Goal: Task Accomplishment & Management: Use online tool/utility

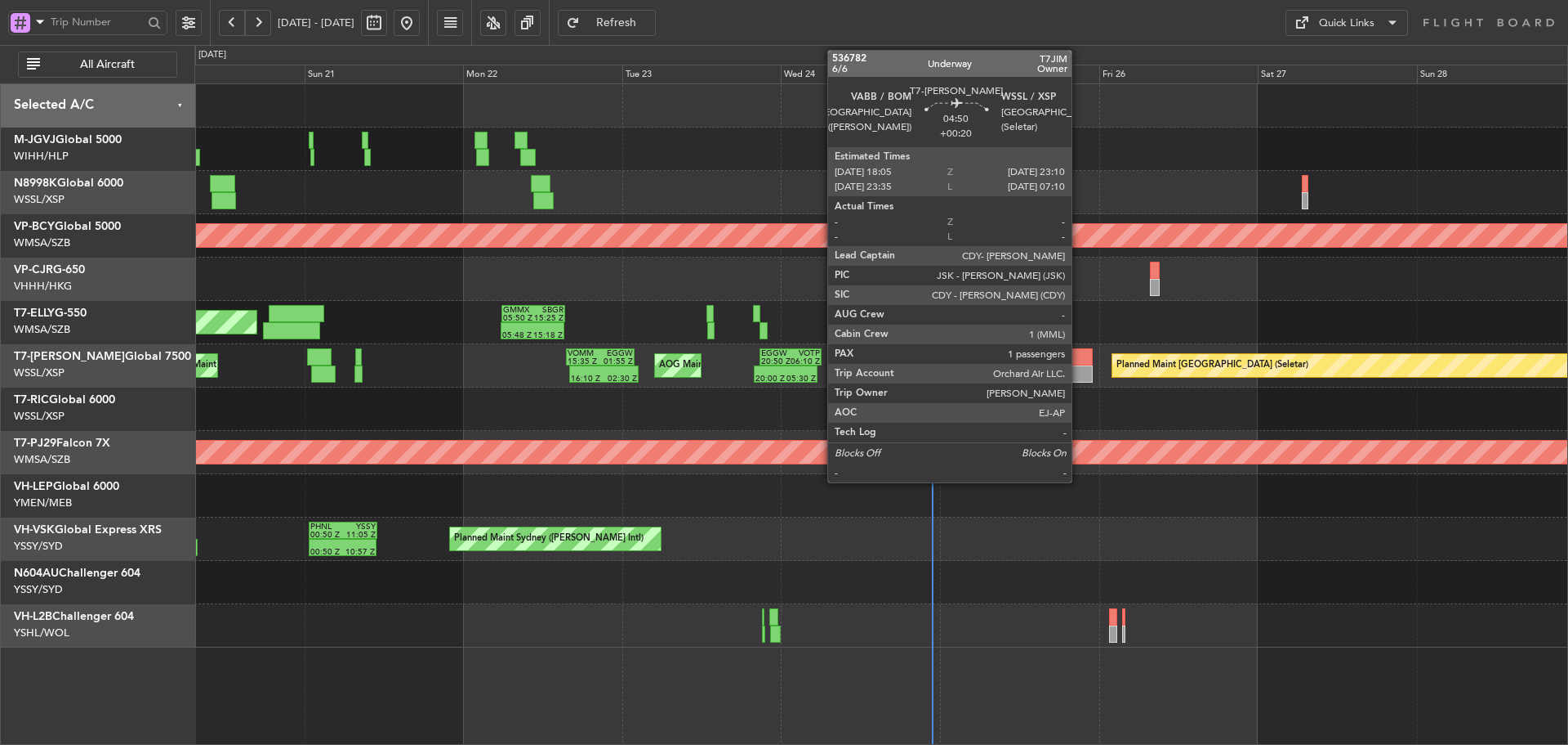
click at [1078, 363] on div at bounding box center [1076, 357] width 34 height 17
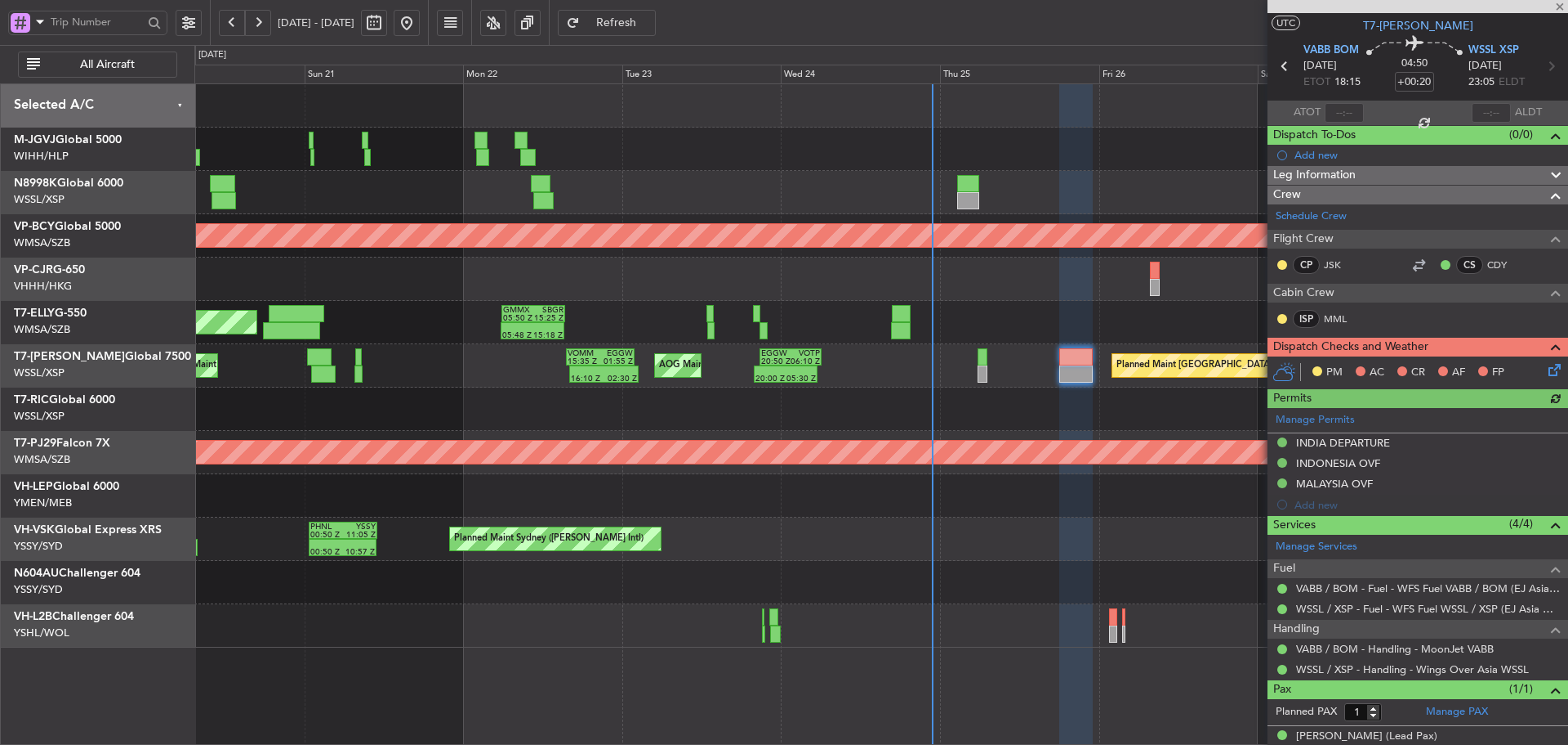
scroll to position [52, 0]
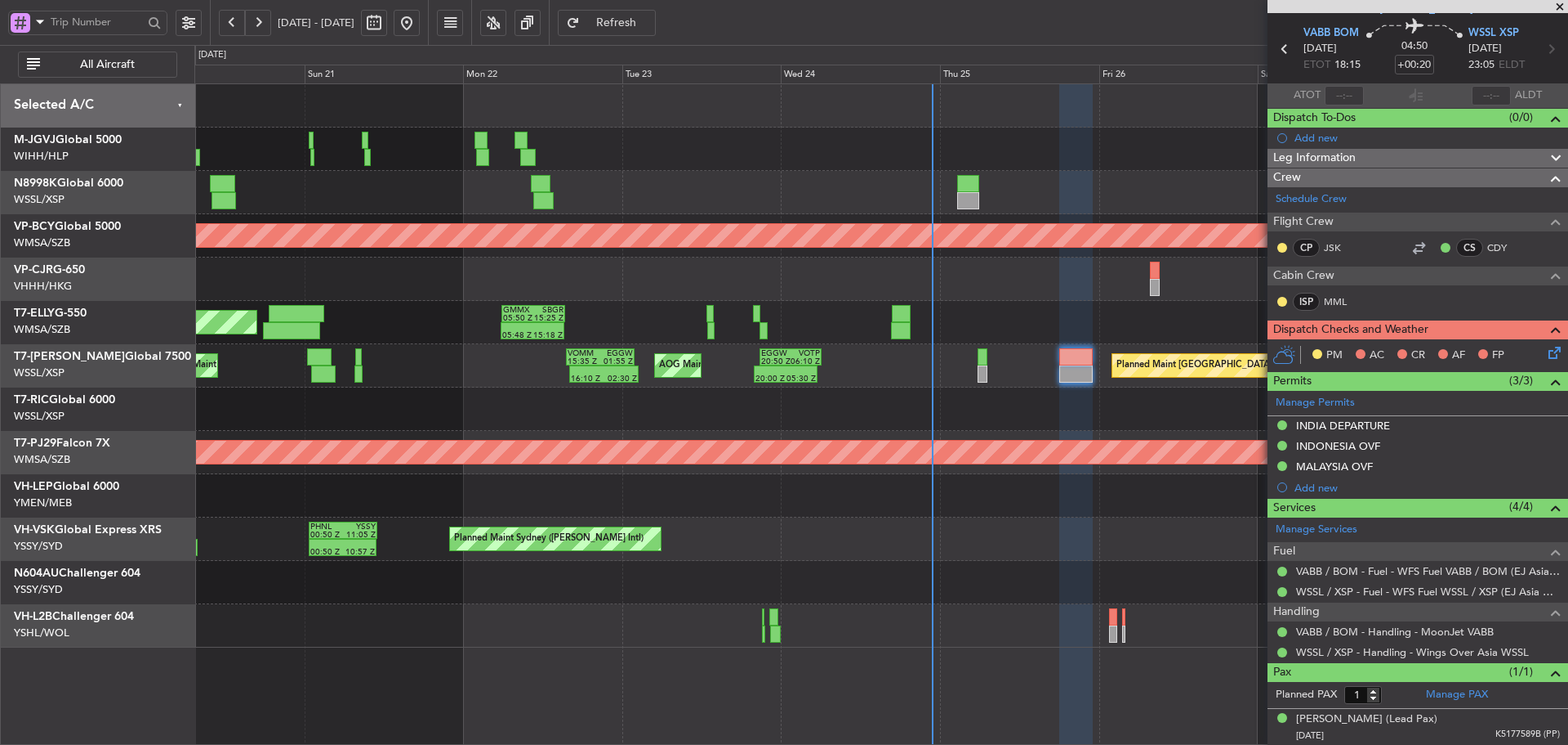
click at [1560, 6] on span at bounding box center [1560, 7] width 16 height 14
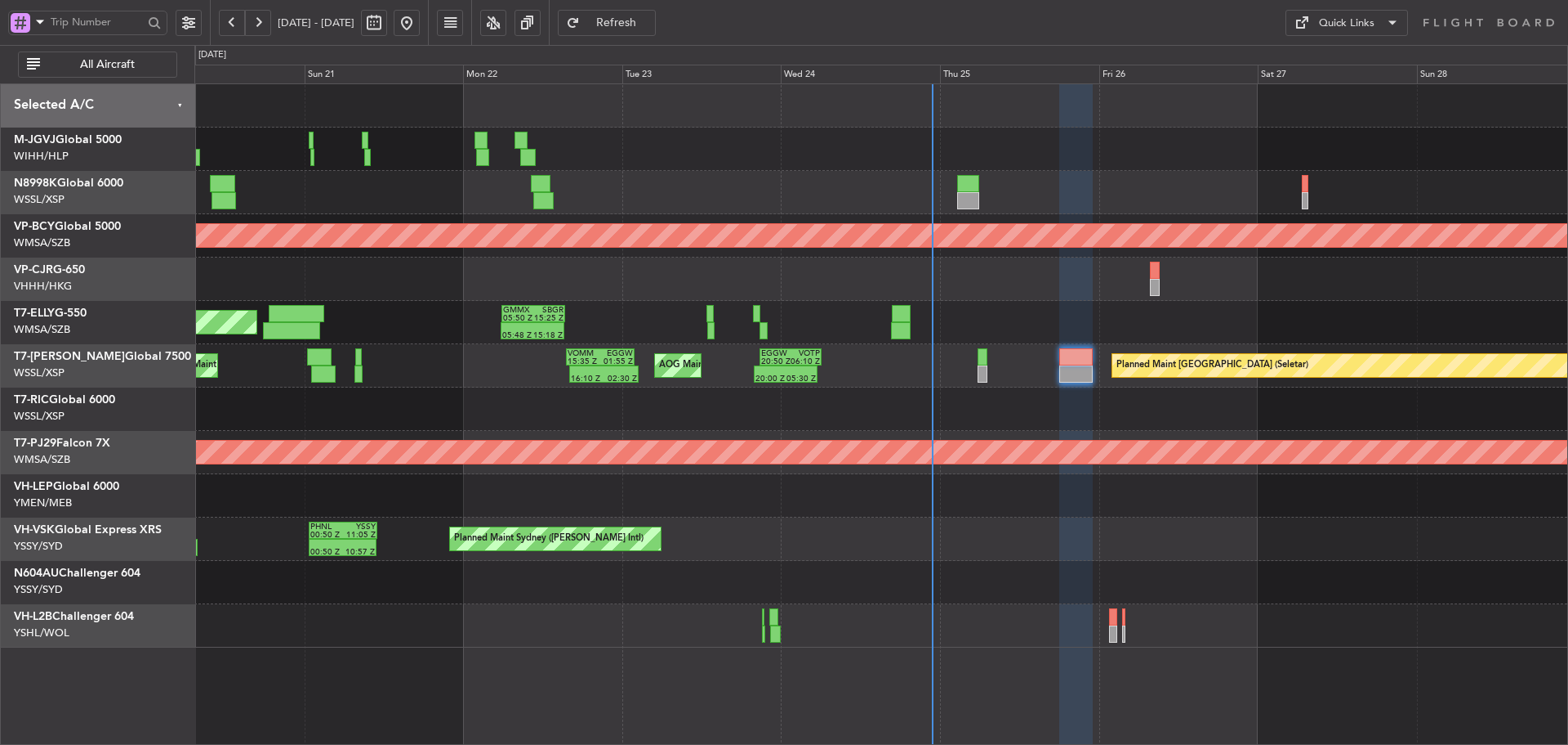
type input "0"
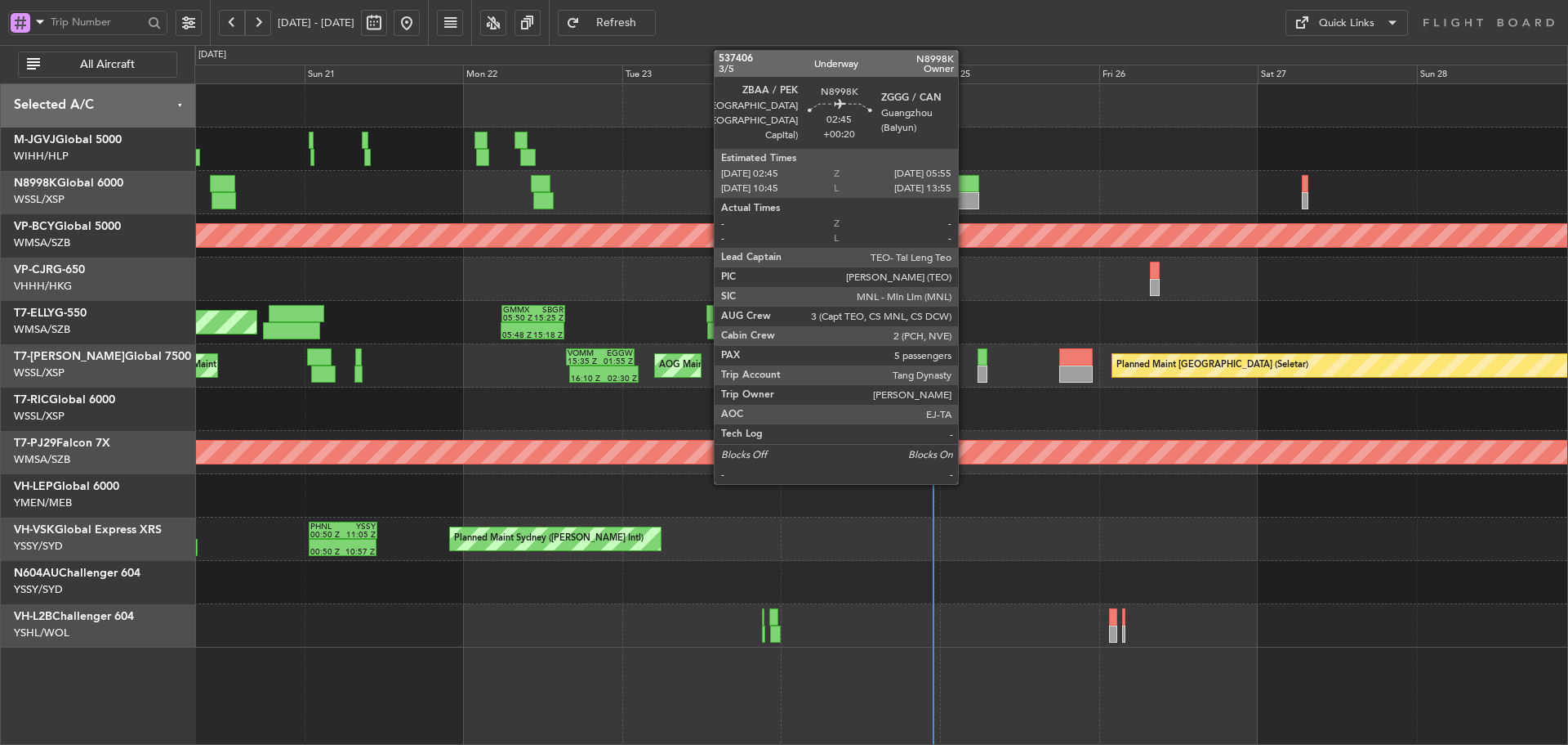
click at [965, 195] on div at bounding box center [968, 200] width 21 height 17
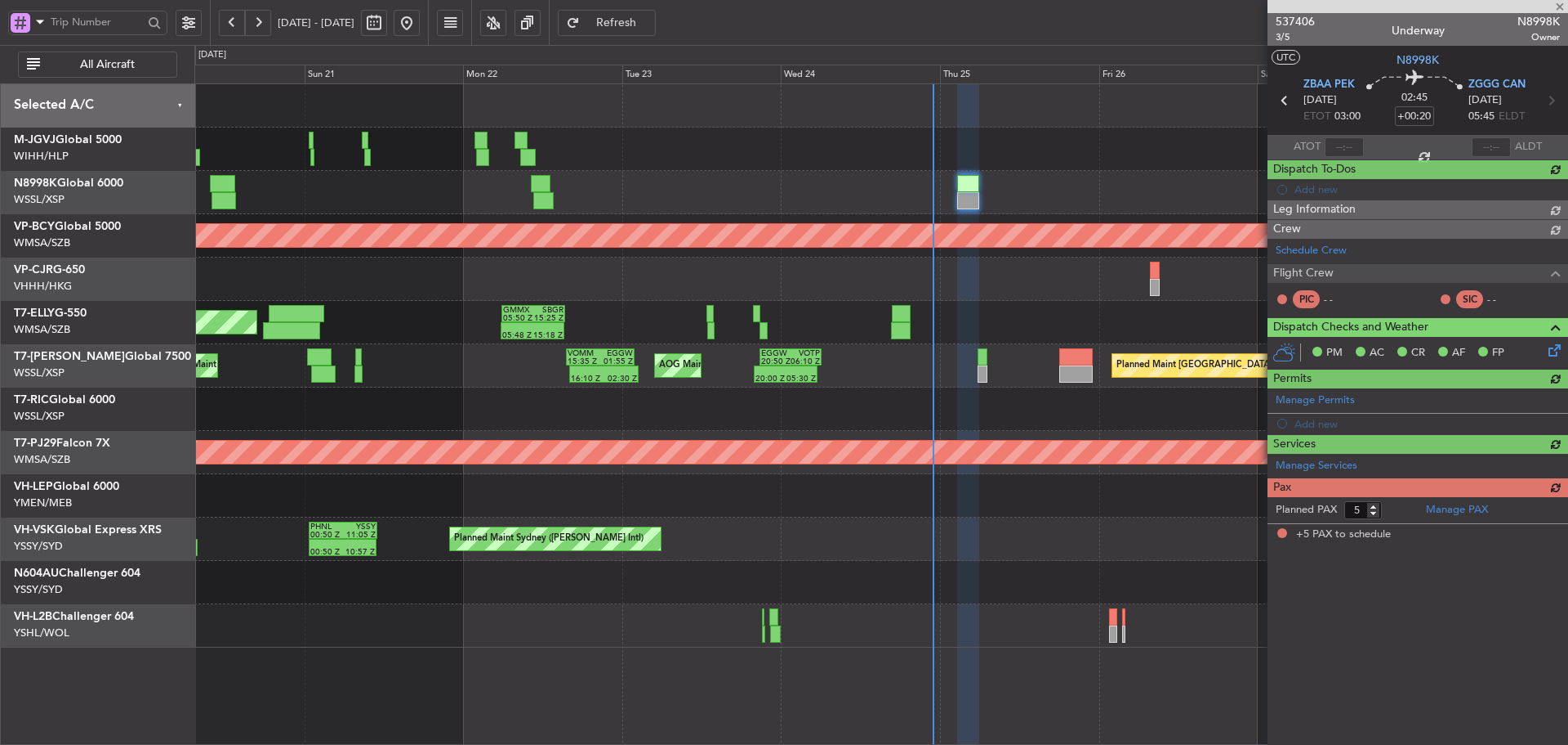
type input "[PERSON_NAME] (HHAFI)"
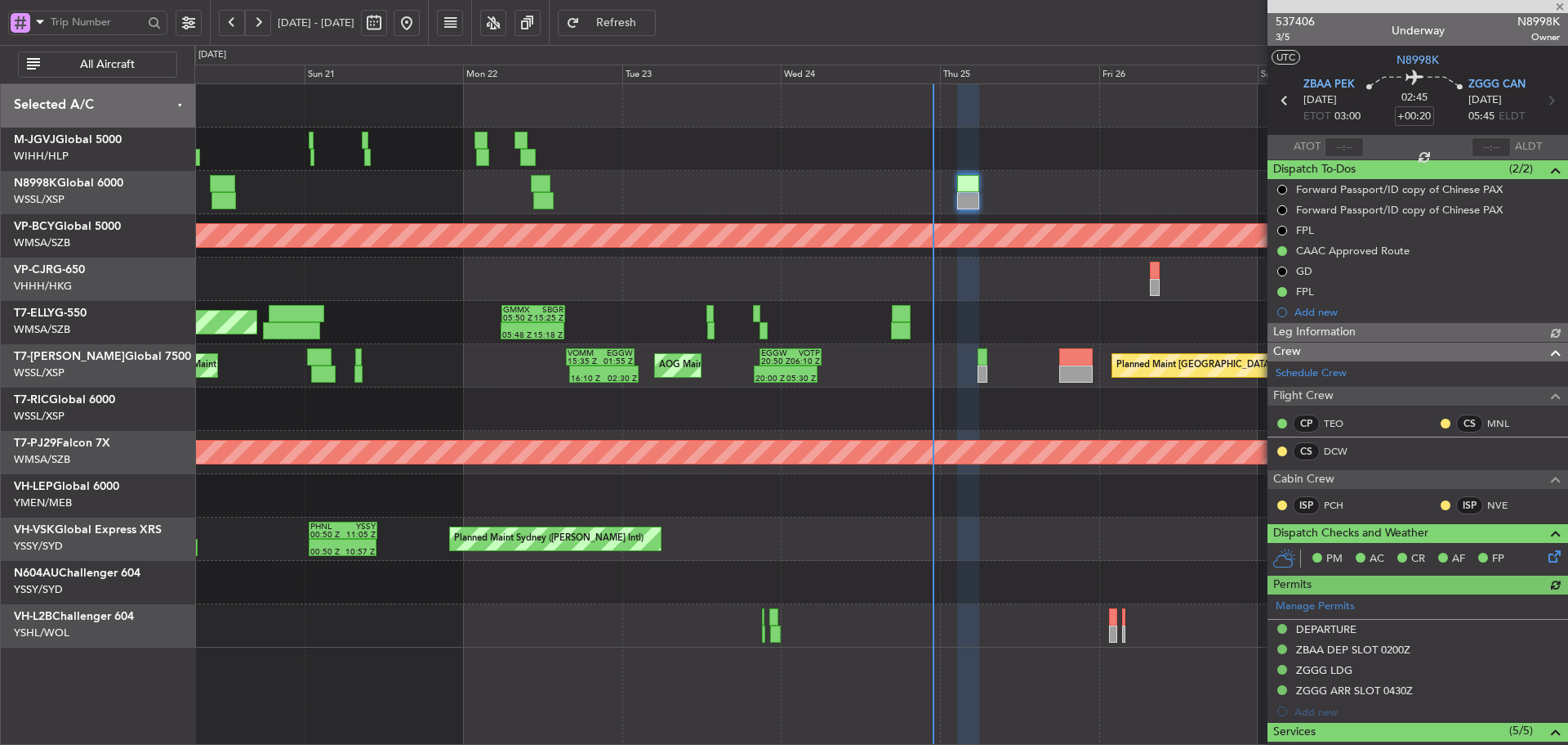
type input "[PERSON_NAME] (HHAFI)"
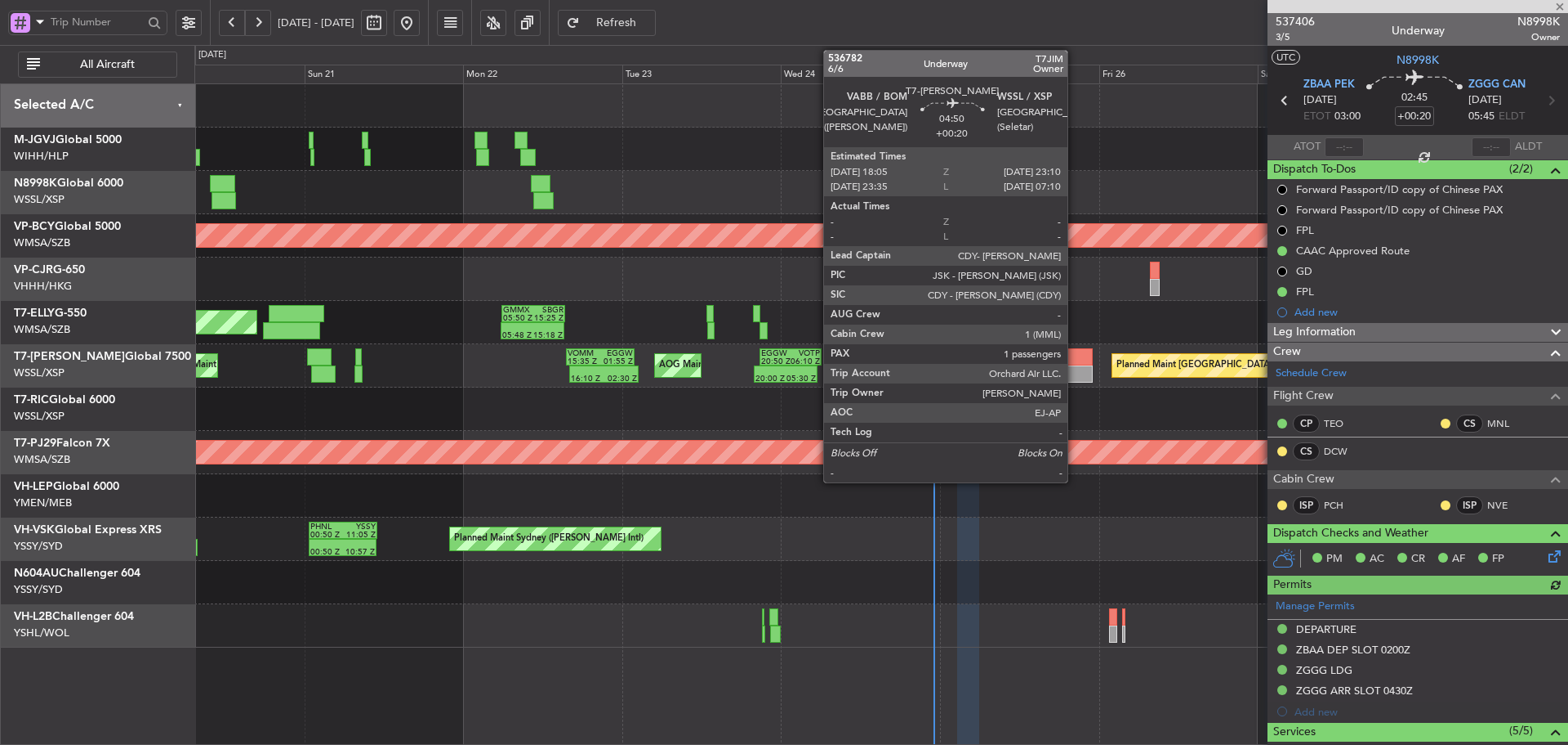
click at [1075, 354] on div at bounding box center [1076, 357] width 34 height 17
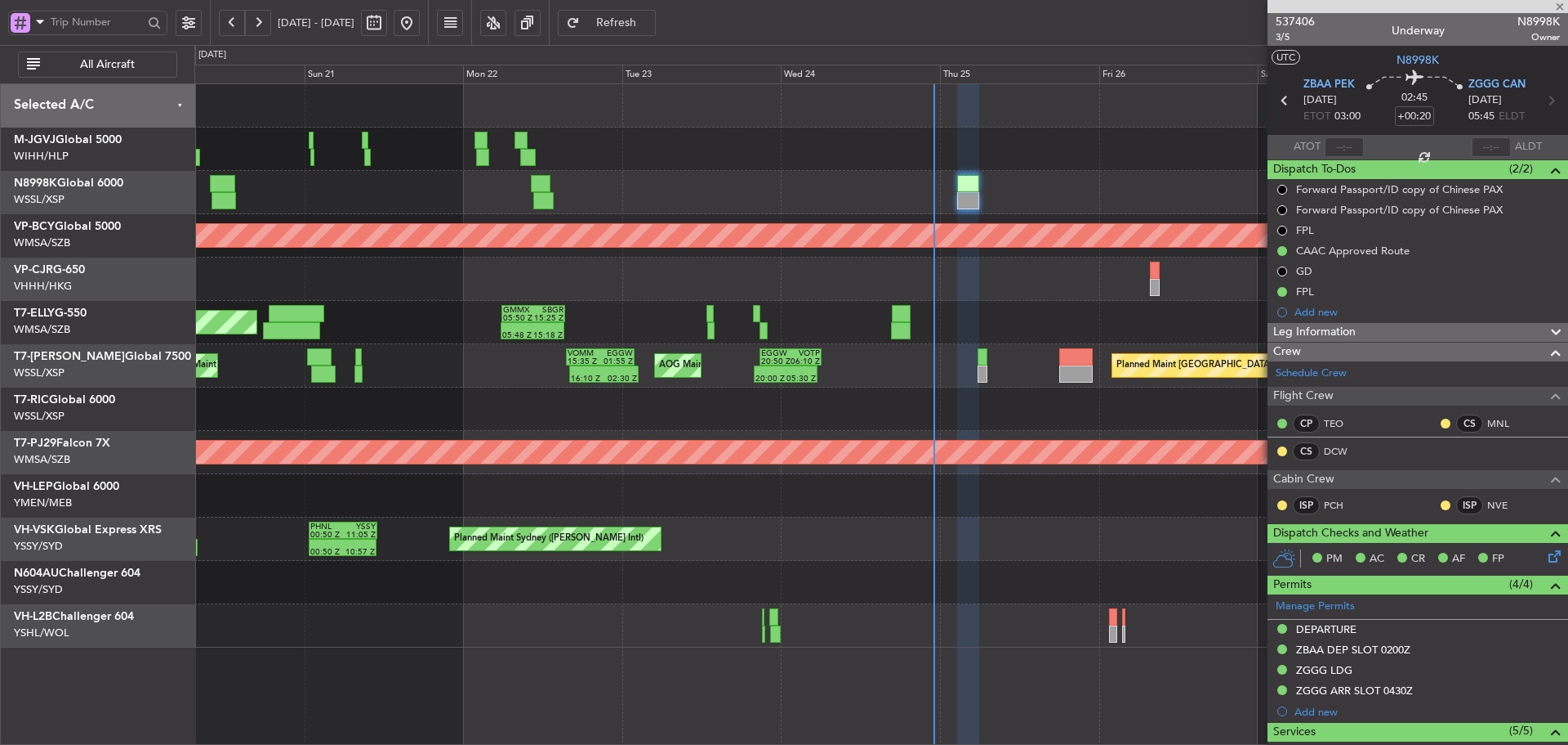
type input "1"
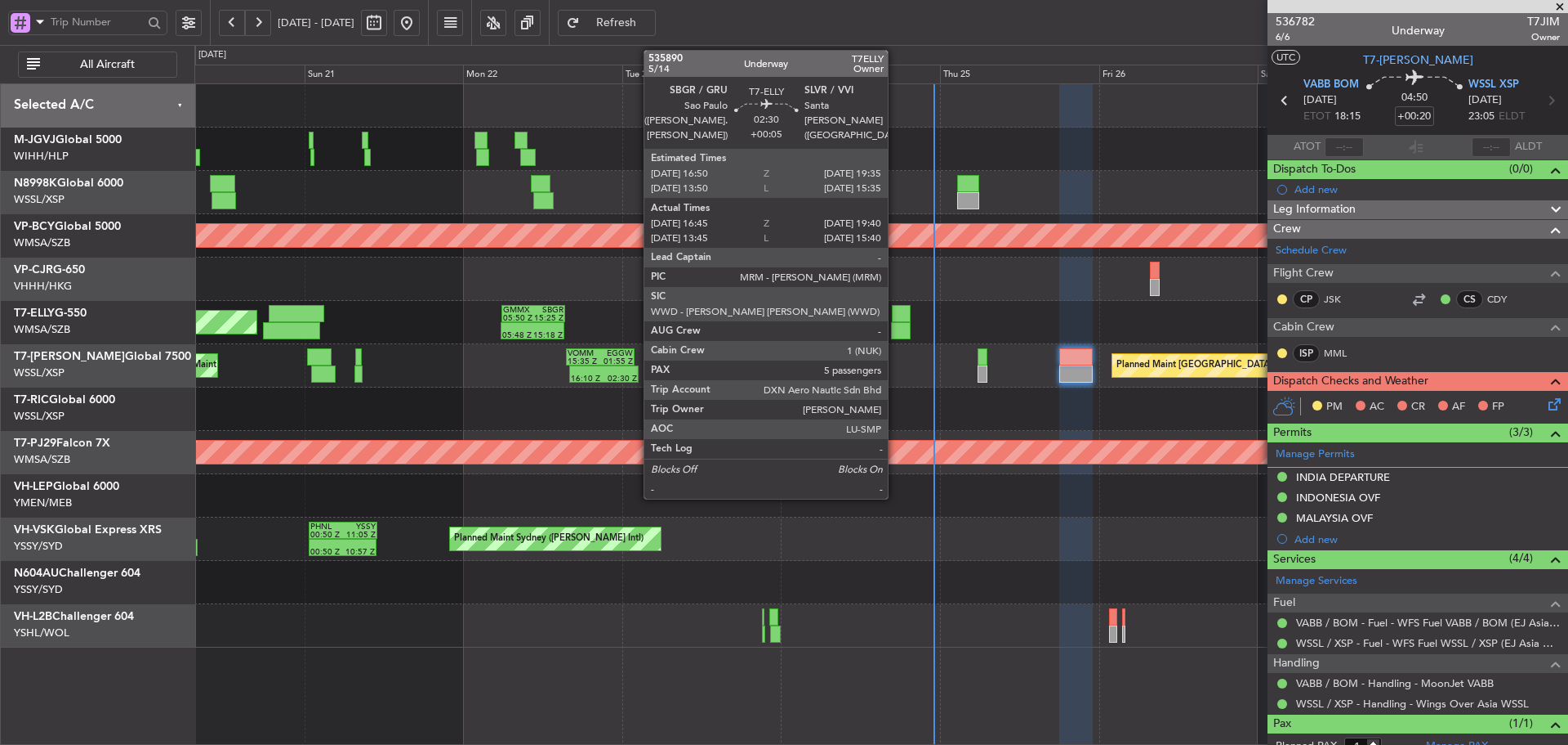
click at [896, 316] on div at bounding box center [902, 313] width 19 height 17
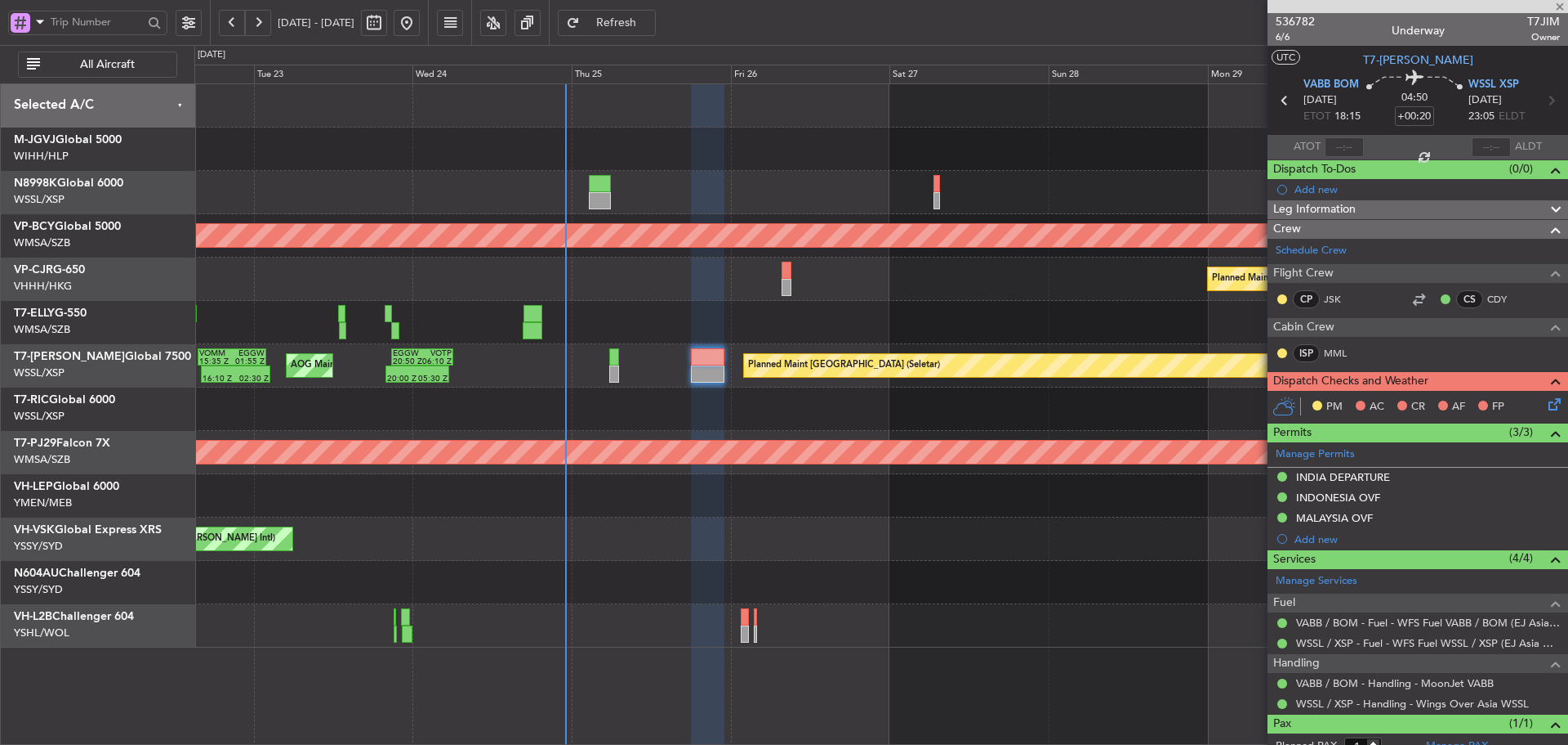
click at [702, 297] on div "Unplanned Maint [GEOGRAPHIC_DATA] (Sultan [PERSON_NAME] [PERSON_NAME] - Subang)…" at bounding box center [880, 365] width 1373 height 563
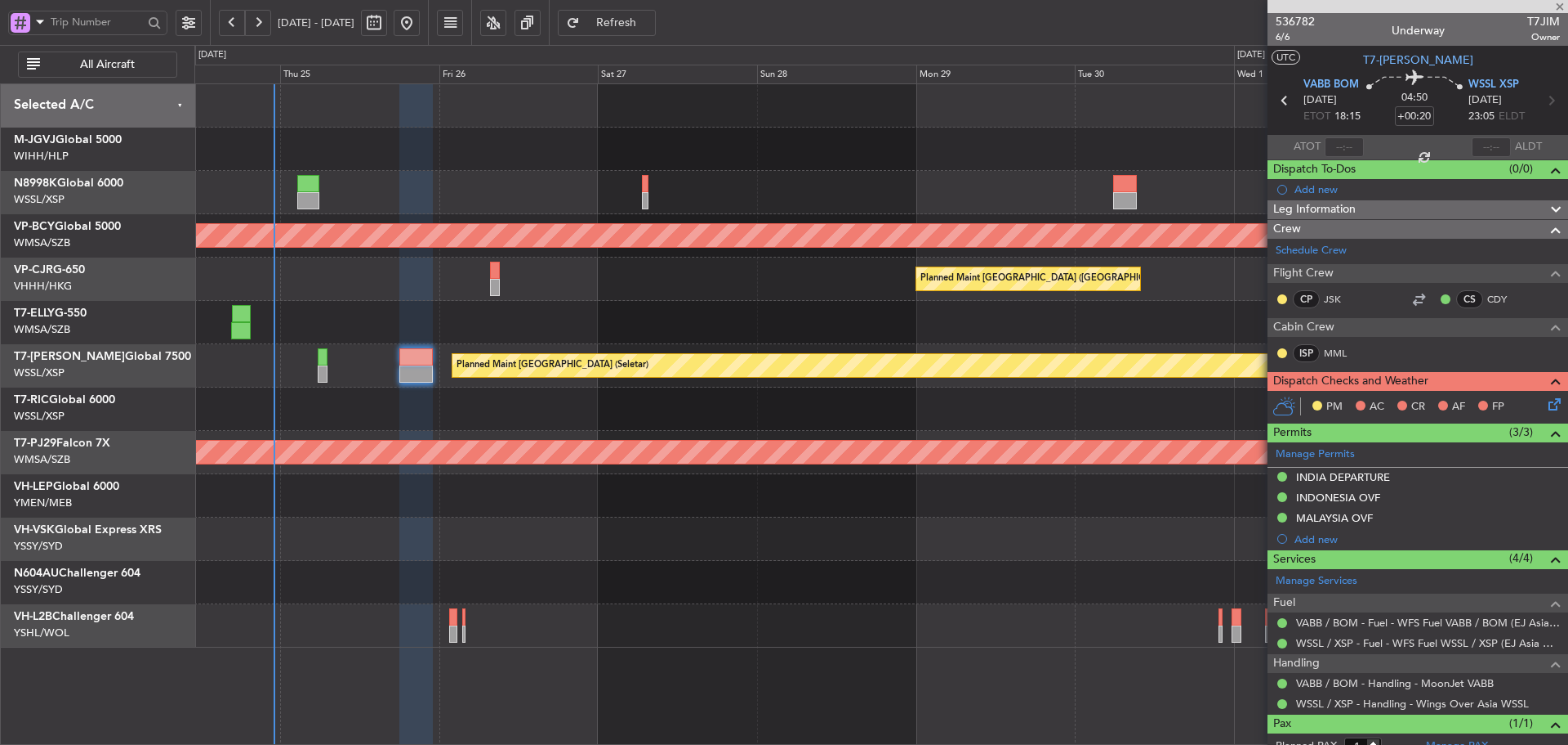
click at [634, 309] on div "- - SLVR 12:50 Z GMMX 22:25 Z GMMX 05:50 Z SBGR 15:25 Z 05:48 Z 15:18 Z" at bounding box center [880, 322] width 1373 height 43
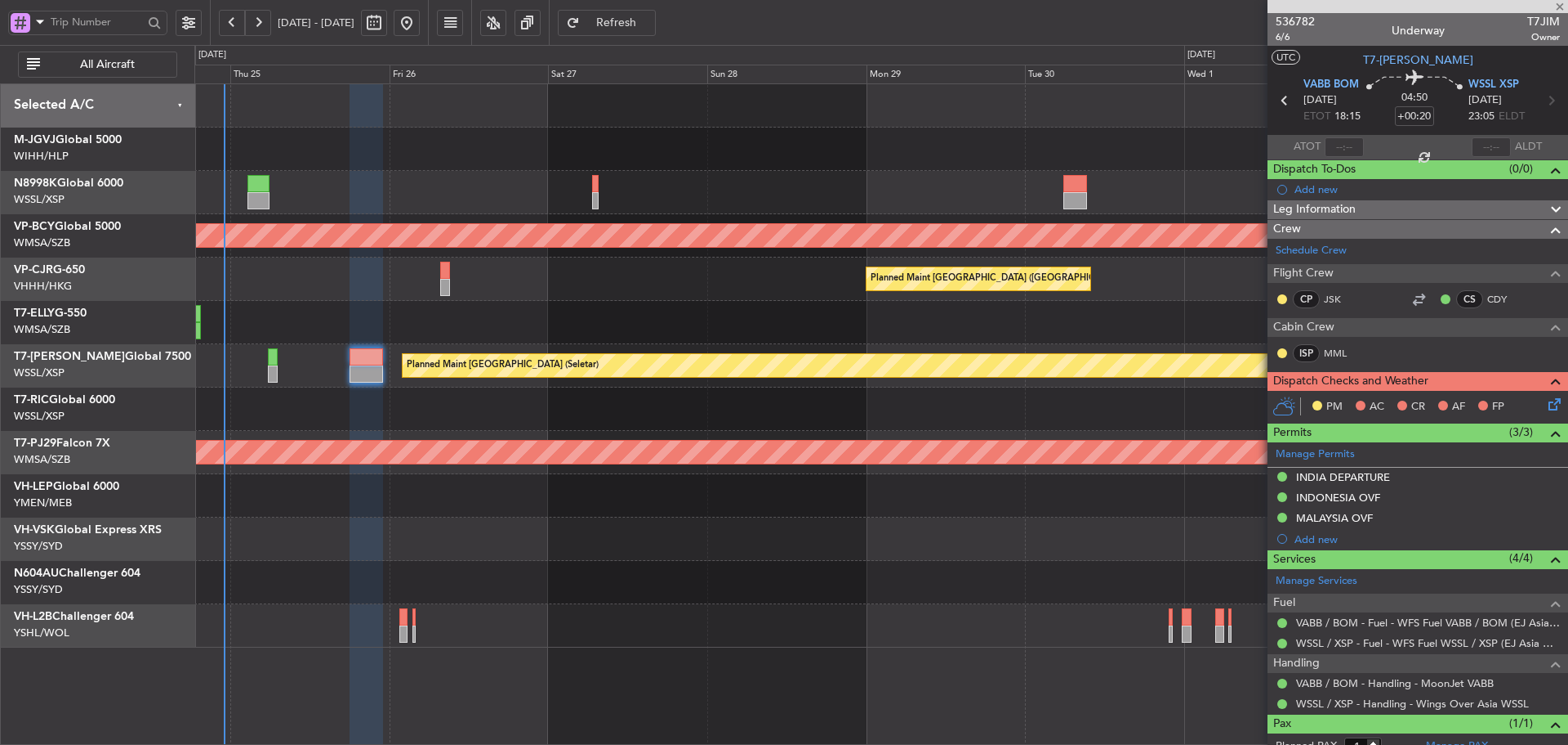
type input "+00:05"
type input "16:55"
type input "19:35"
type input "5"
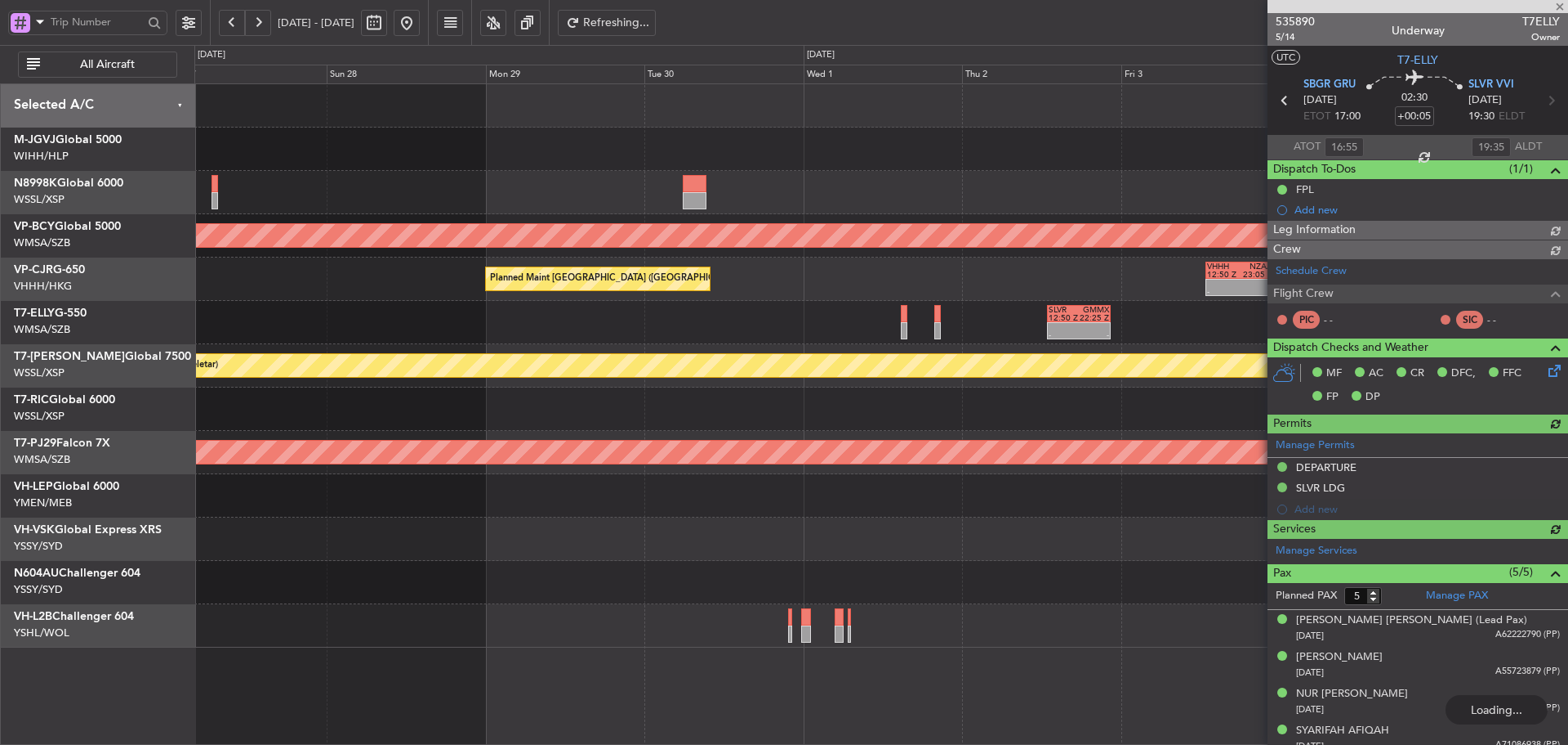
type input "[PERSON_NAME] (KYA)"
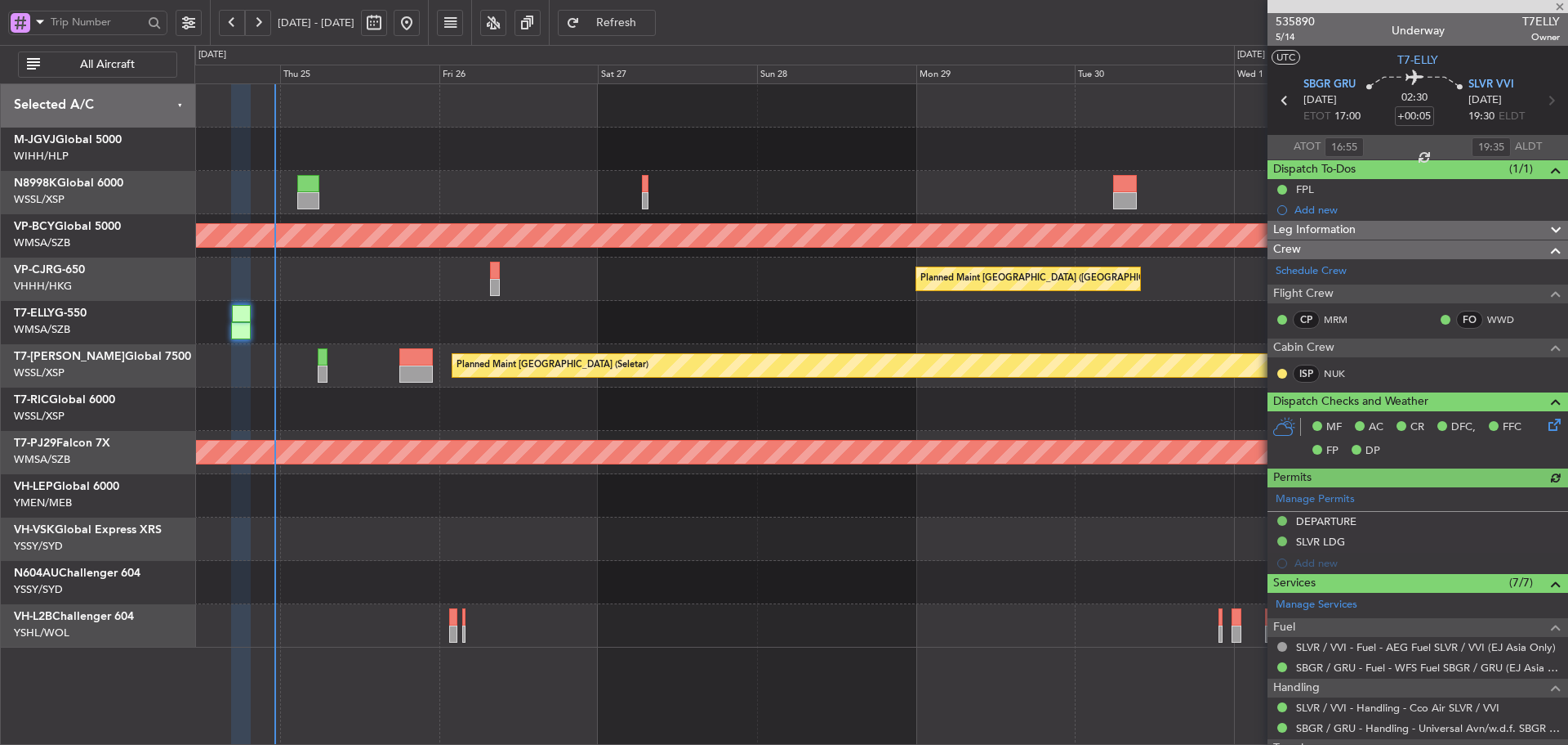
type input "[PERSON_NAME] (KYA)"
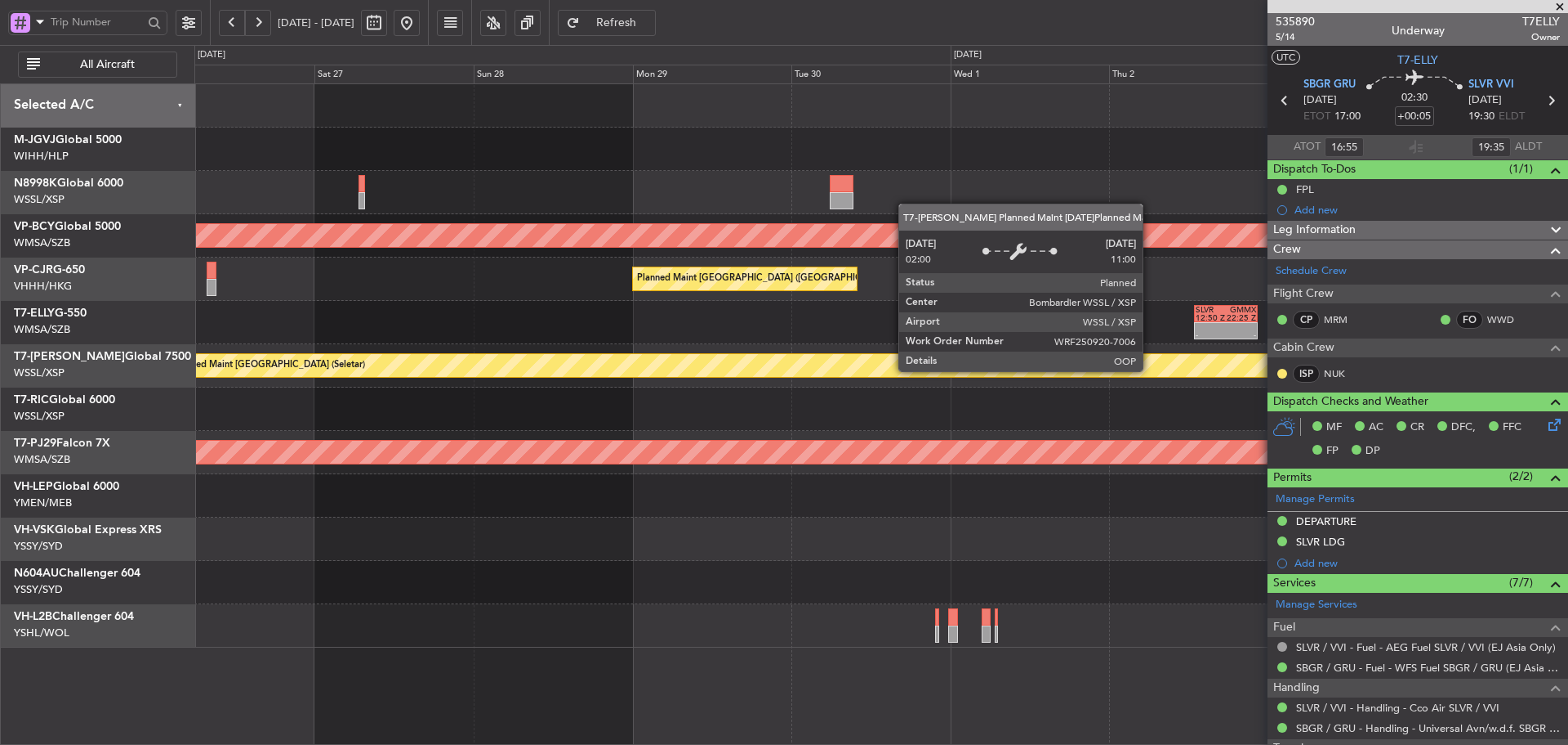
click at [710, 379] on div "Planned Maint [GEOGRAPHIC_DATA] (Seletar) EGGW 20:50 Z VOTP 06:10 Z 20:00 Z 05:…" at bounding box center [880, 365] width 1373 height 43
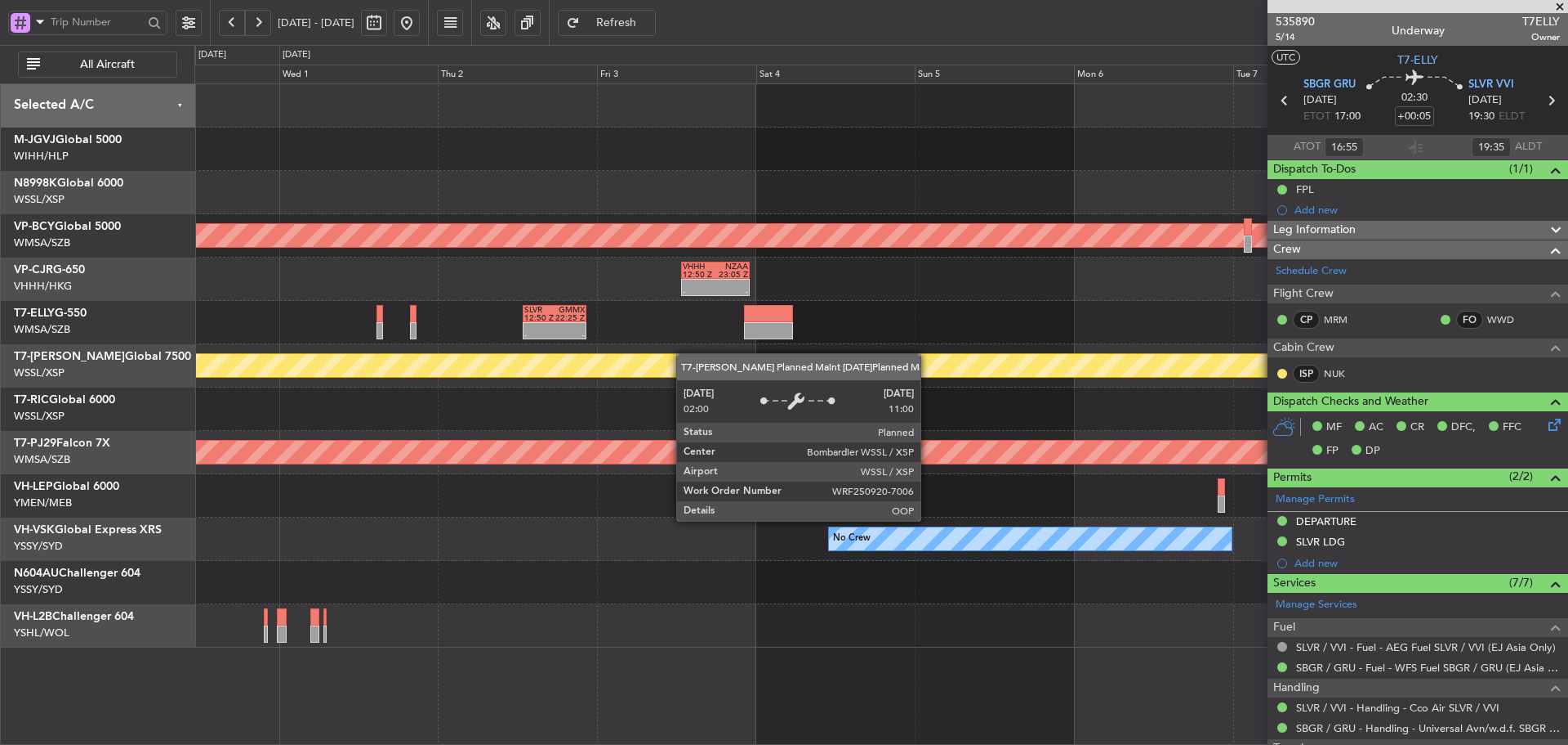
click at [660, 356] on div "Unplanned Maint [GEOGRAPHIC_DATA] (Sultan [PERSON_NAME] [PERSON_NAME] - Subang)…" at bounding box center [880, 365] width 1373 height 563
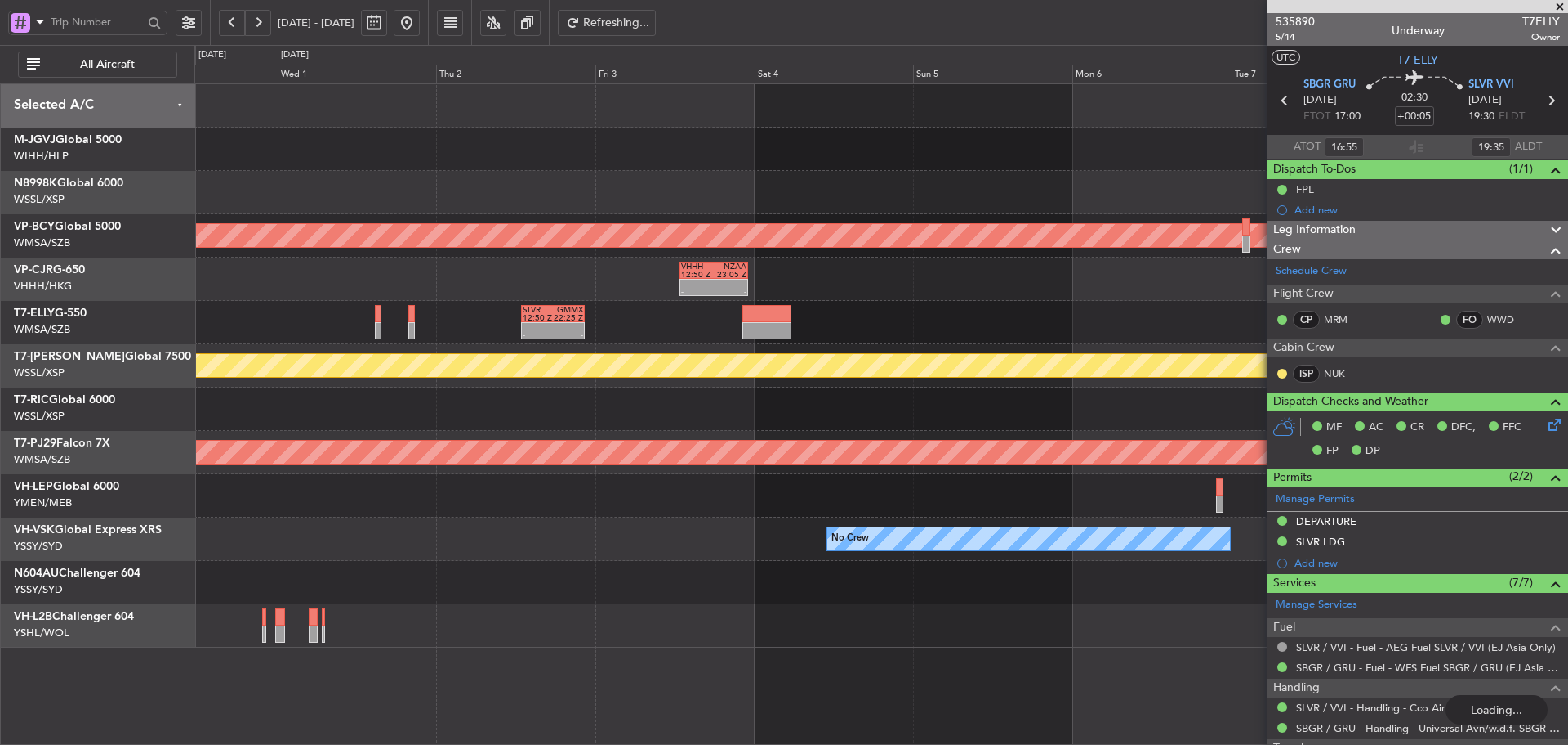
click at [1560, 8] on span at bounding box center [1560, 7] width 16 height 14
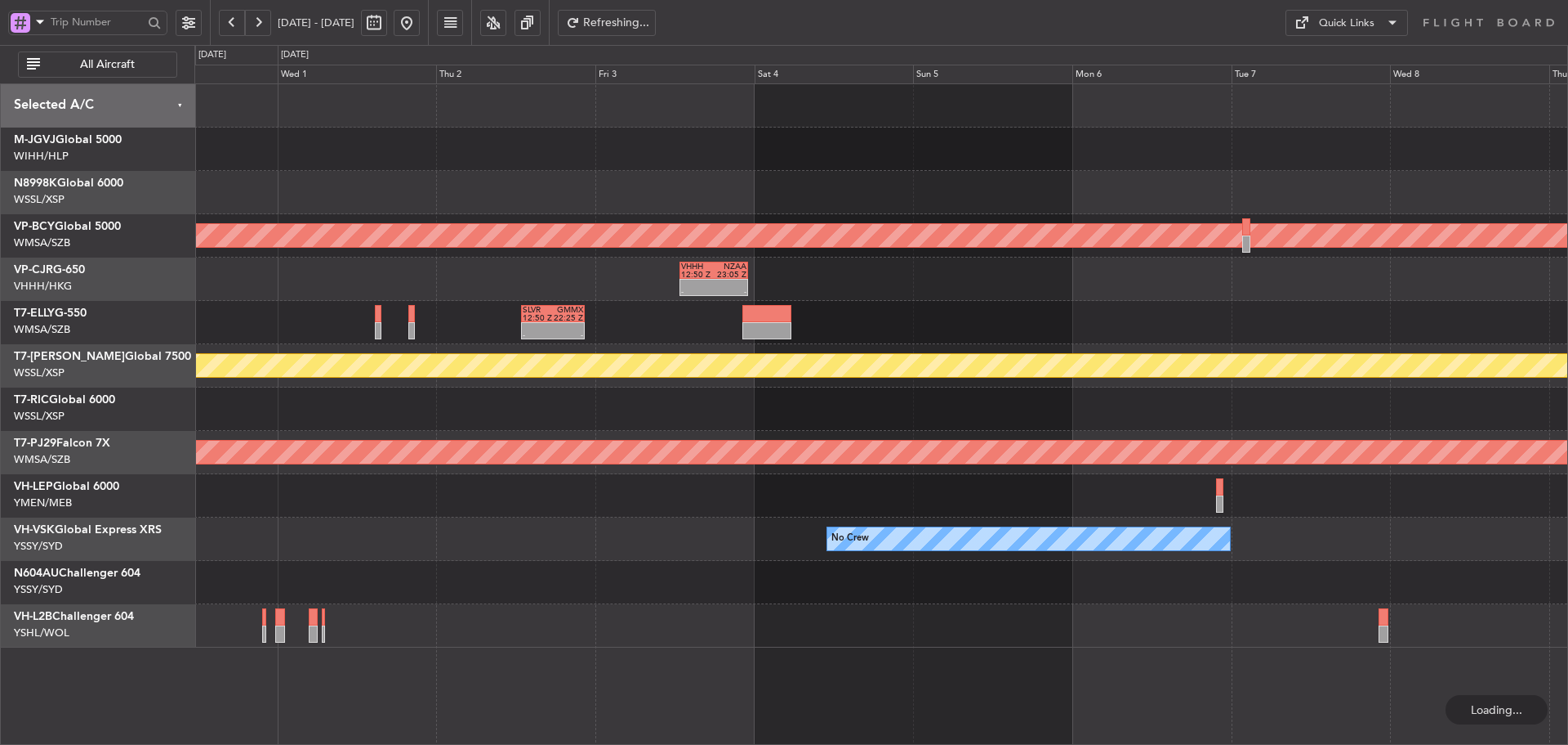
type input "0"
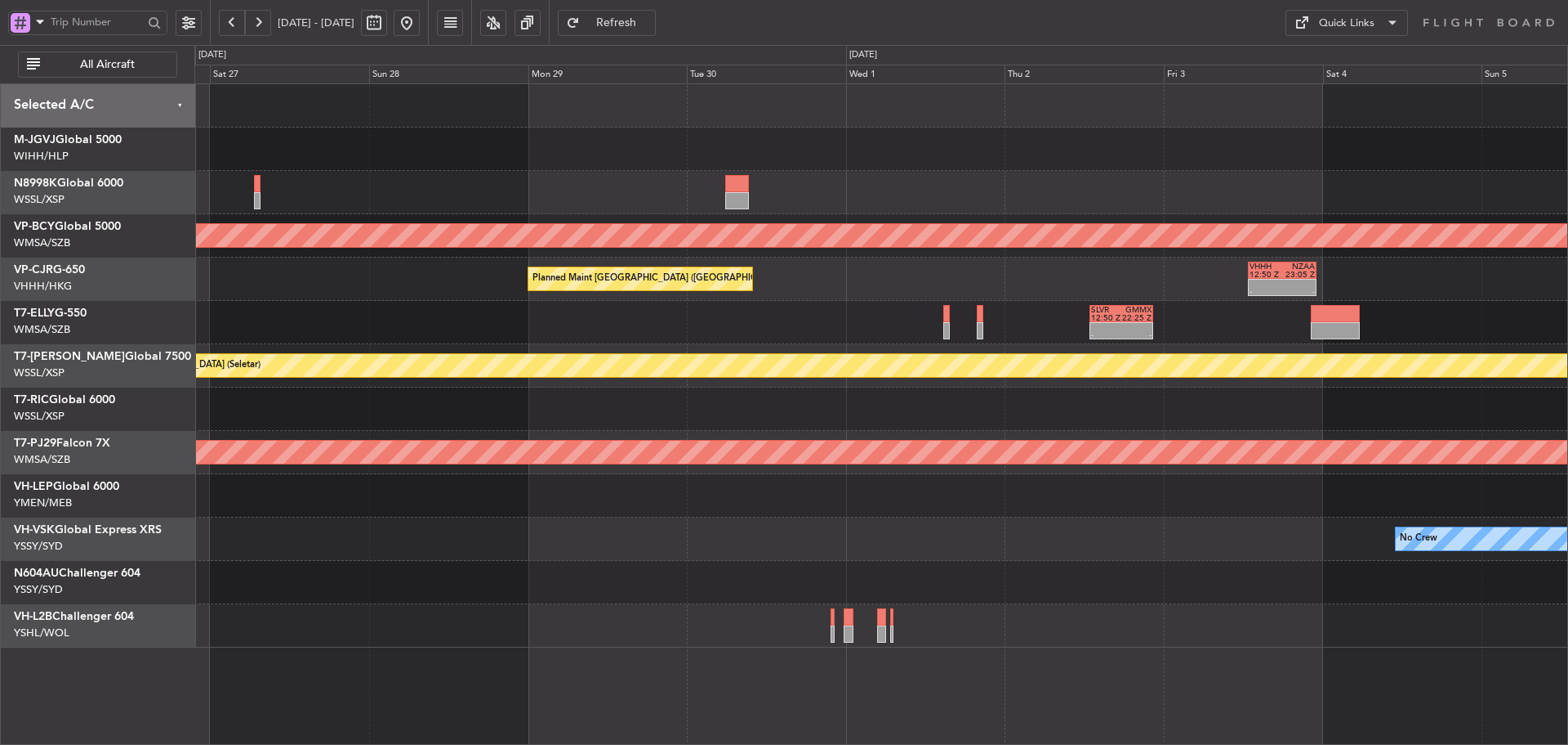
click at [1323, 392] on div "Unplanned Maint [GEOGRAPHIC_DATA] (Sultan [PERSON_NAME] [PERSON_NAME] - Subang)…" at bounding box center [880, 365] width 1373 height 563
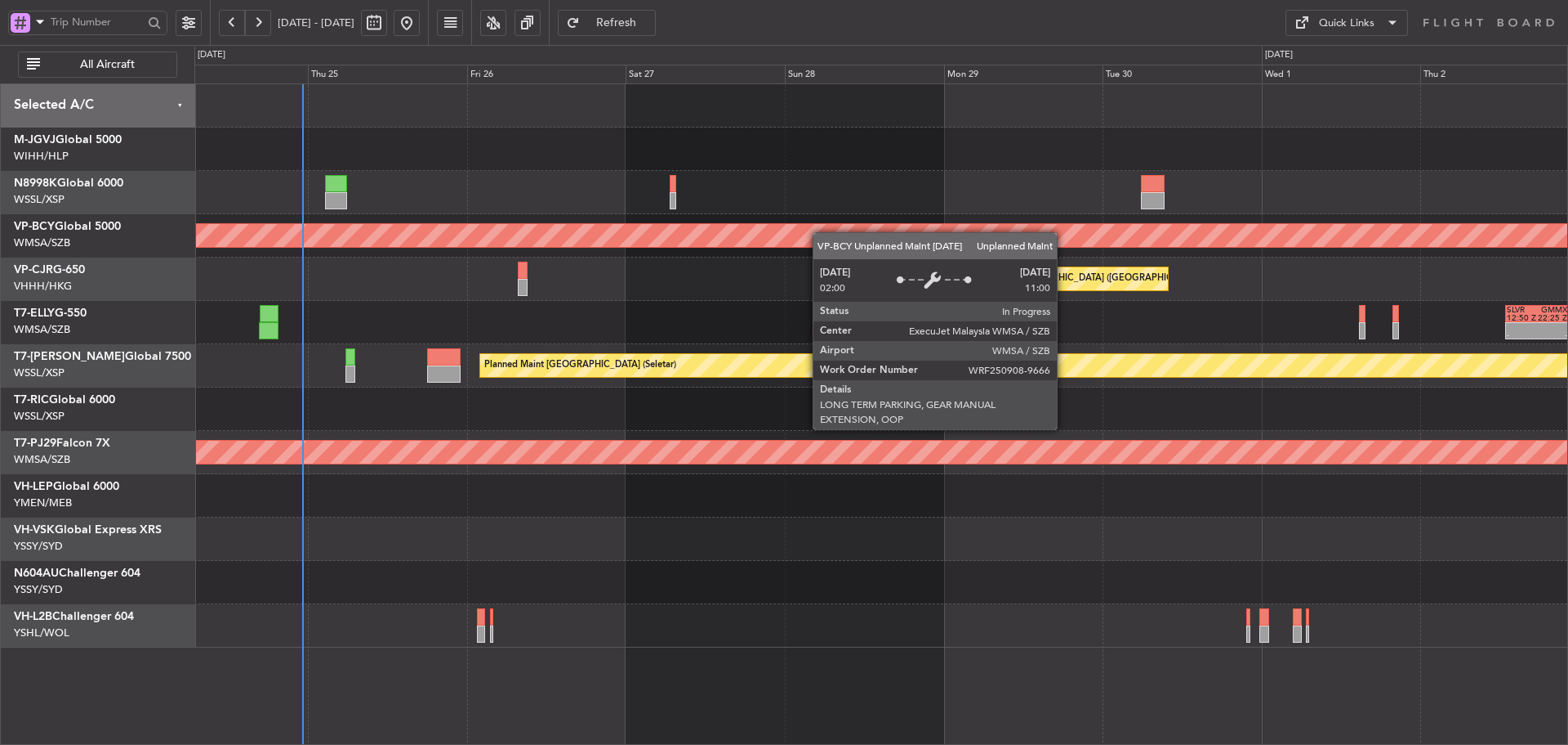
click at [1255, 249] on div "Unplanned Maint [GEOGRAPHIC_DATA] (Sultan [PERSON_NAME] [PERSON_NAME] - Subang)…" at bounding box center [880, 365] width 1373 height 563
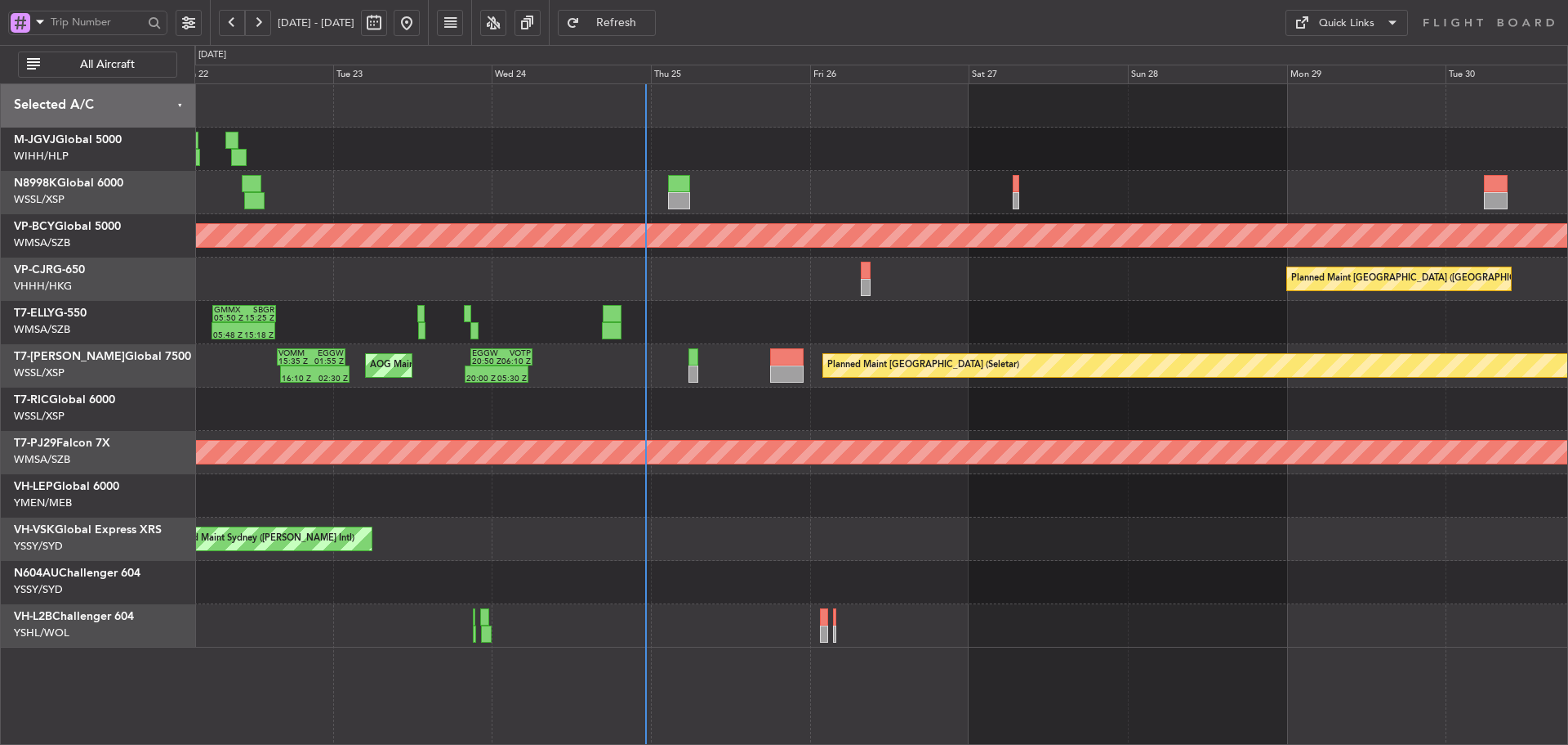
click at [976, 385] on div "Planned Maint [GEOGRAPHIC_DATA] (Seletar) 20:00 Z 05:30 Z EGGW 20:50 Z VOTP 06:…" at bounding box center [880, 365] width 1373 height 43
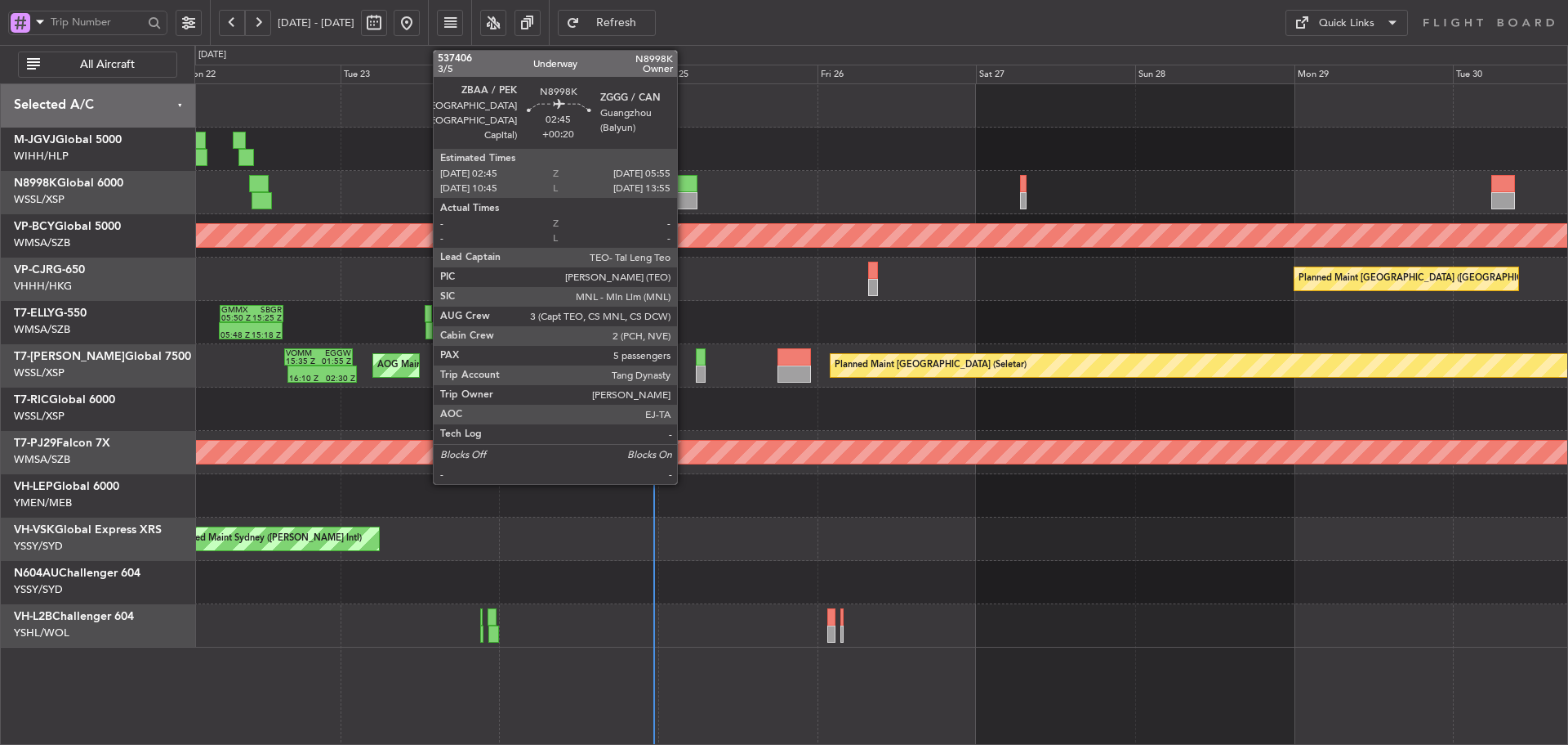
click at [684, 194] on div at bounding box center [686, 200] width 21 height 17
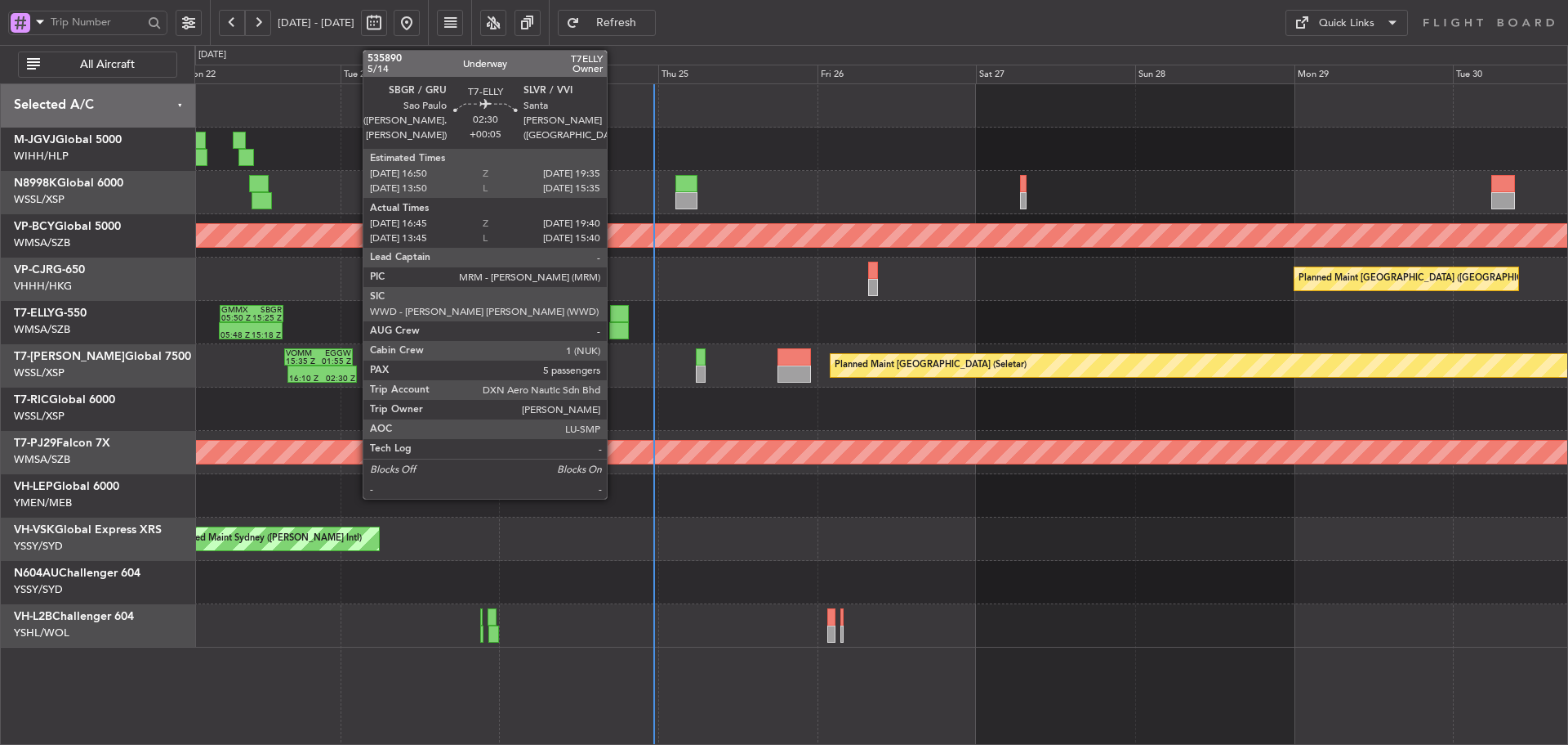
click at [615, 325] on div at bounding box center [619, 330] width 20 height 17
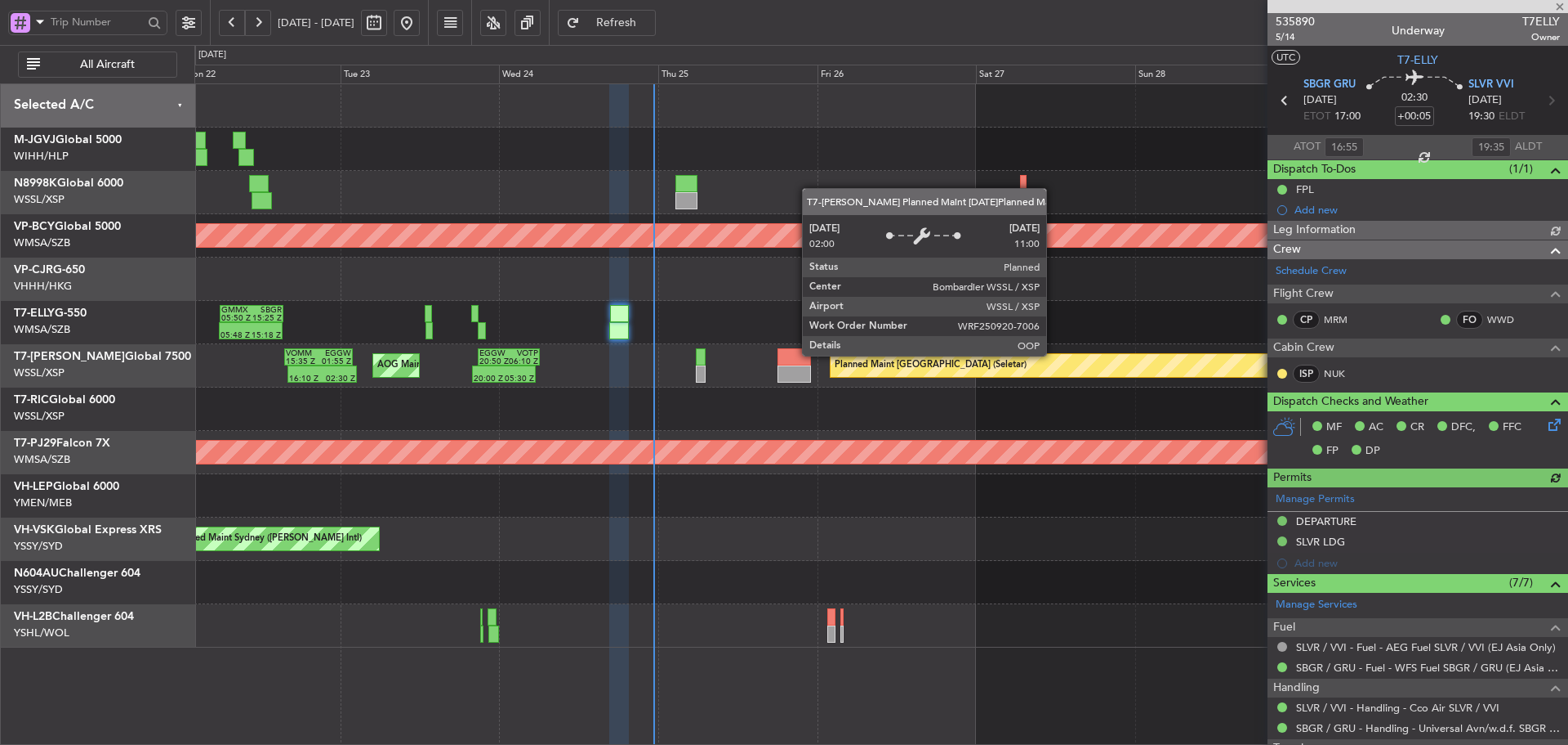
type input "[PERSON_NAME] (KYA)"
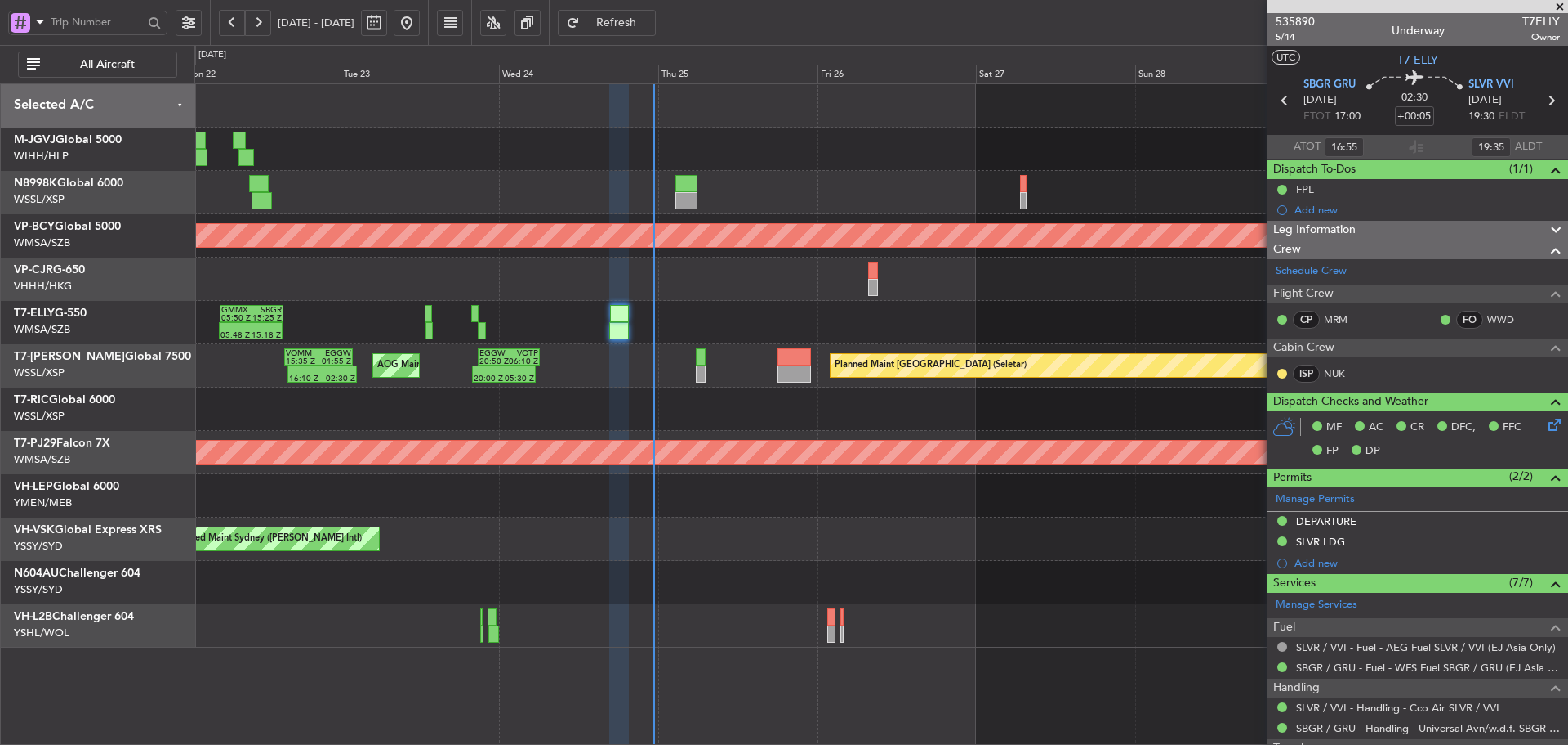
click at [659, 343] on div "05:48 Z 15:18 Z GMMX 05:50 Z SBGR 15:25 Z - - SLVR 12:50 Z GMMX 22:25 Z Planned…" at bounding box center [880, 322] width 1373 height 43
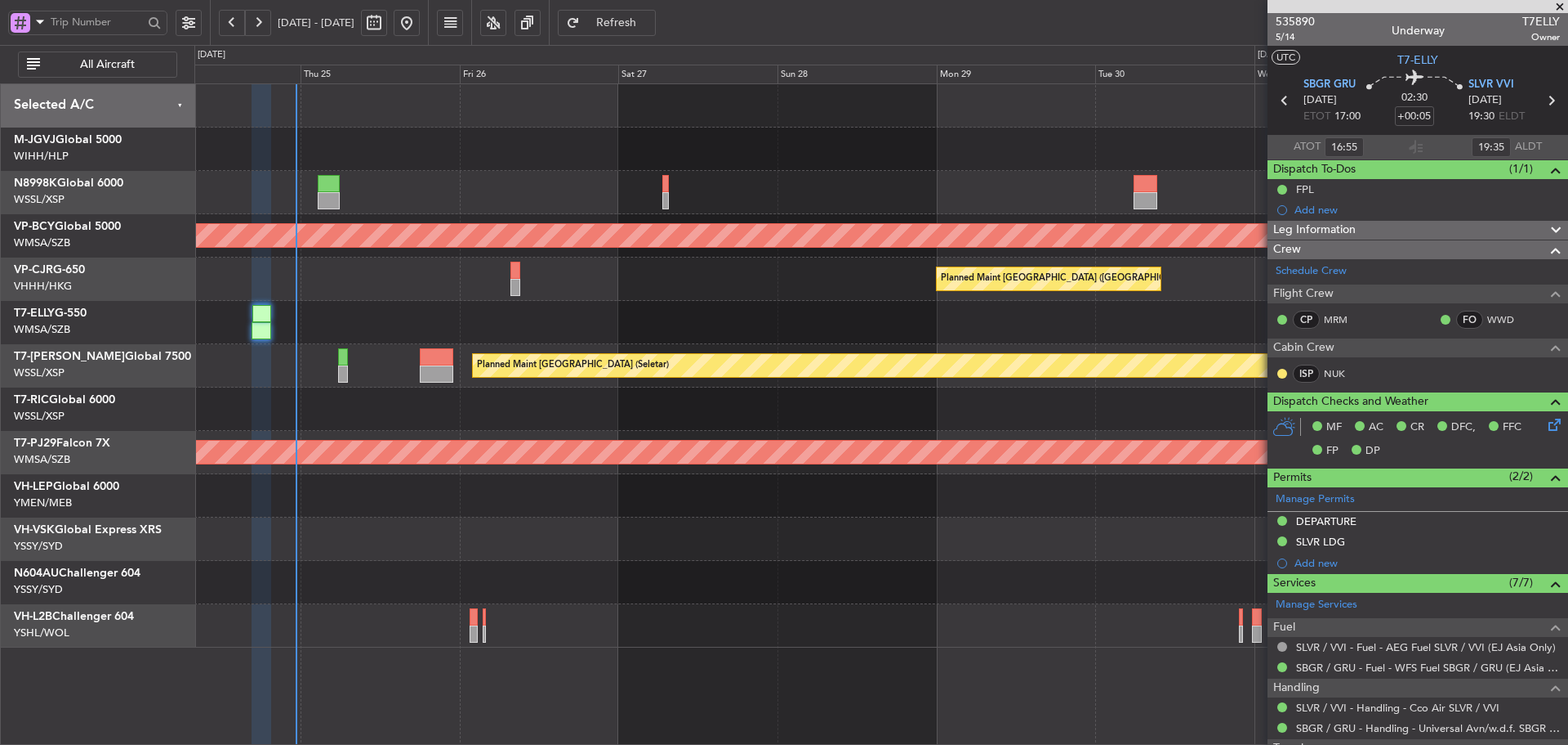
click at [610, 340] on div "- - SLVR 12:50 Z GMMX 22:25 Z GMMX 05:50 Z SBGR 15:25 Z 05:48 Z 15:18 Z" at bounding box center [880, 322] width 1373 height 43
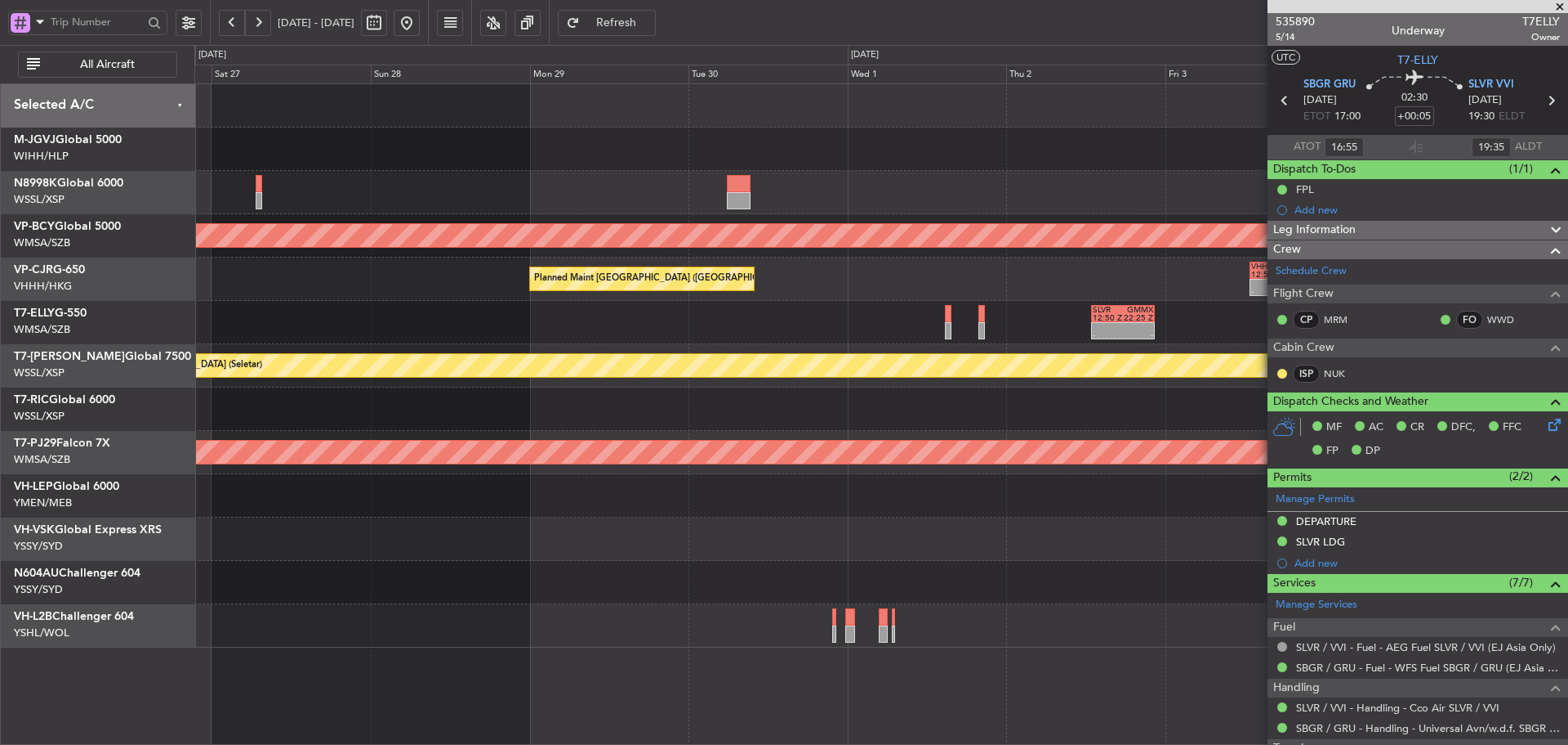
click at [859, 336] on div "- - SLVR 12:50 Z GMMX 22:25 Z" at bounding box center [880, 322] width 1373 height 43
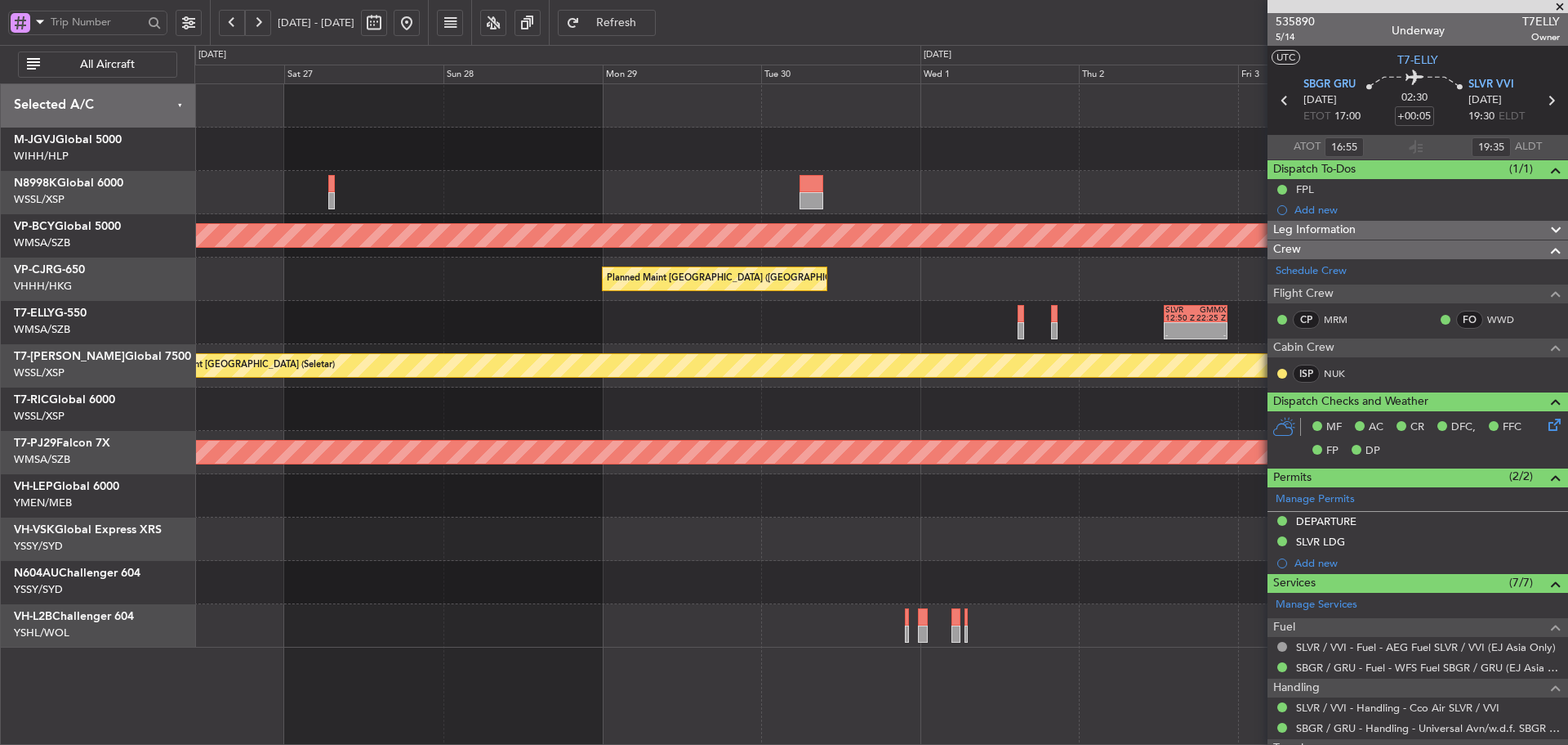
click at [929, 466] on div "Planned Maint [GEOGRAPHIC_DATA] (Sultan [PERSON_NAME] [PERSON_NAME] - Subang)" at bounding box center [880, 452] width 1373 height 43
click at [1561, 6] on span at bounding box center [1560, 7] width 16 height 14
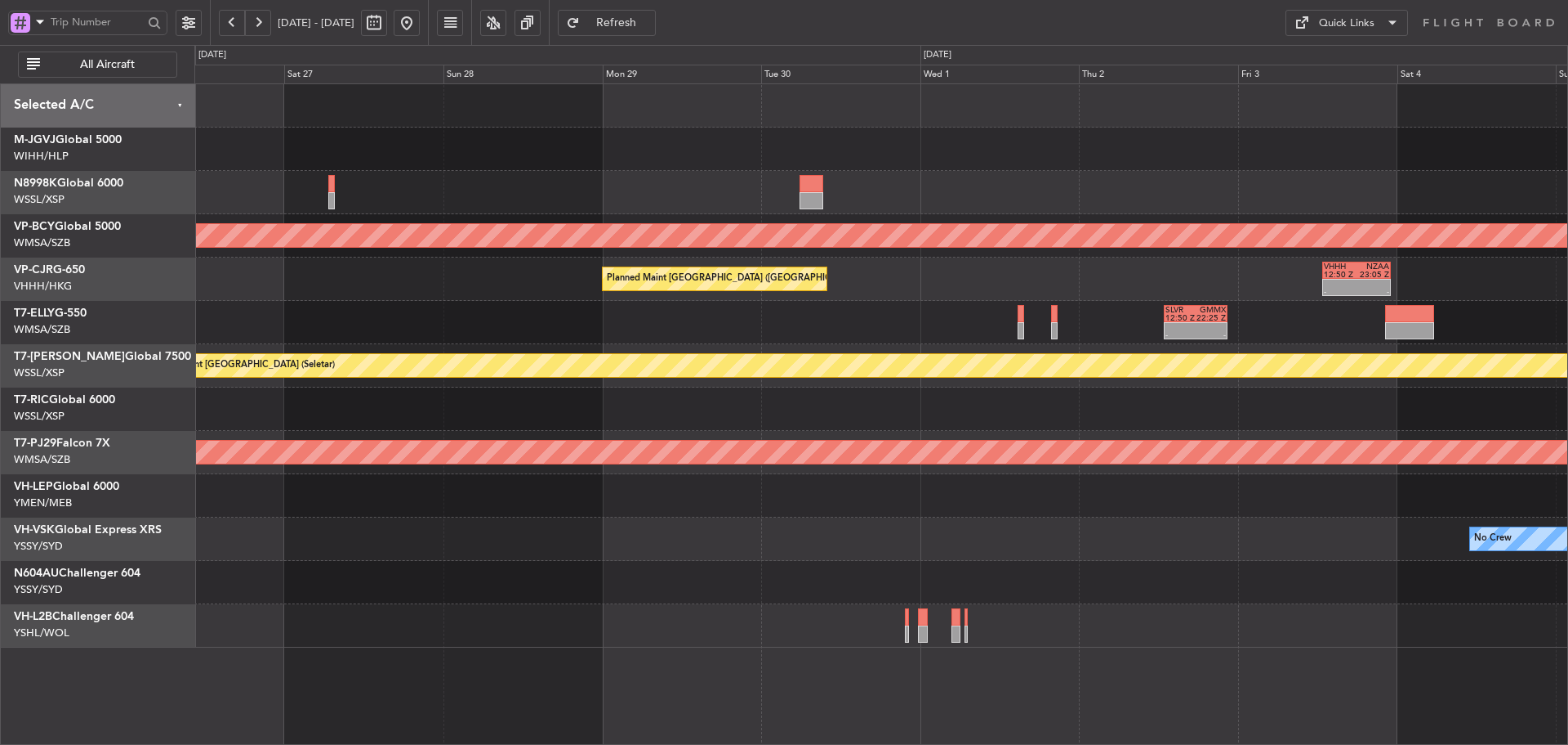
type input "0"
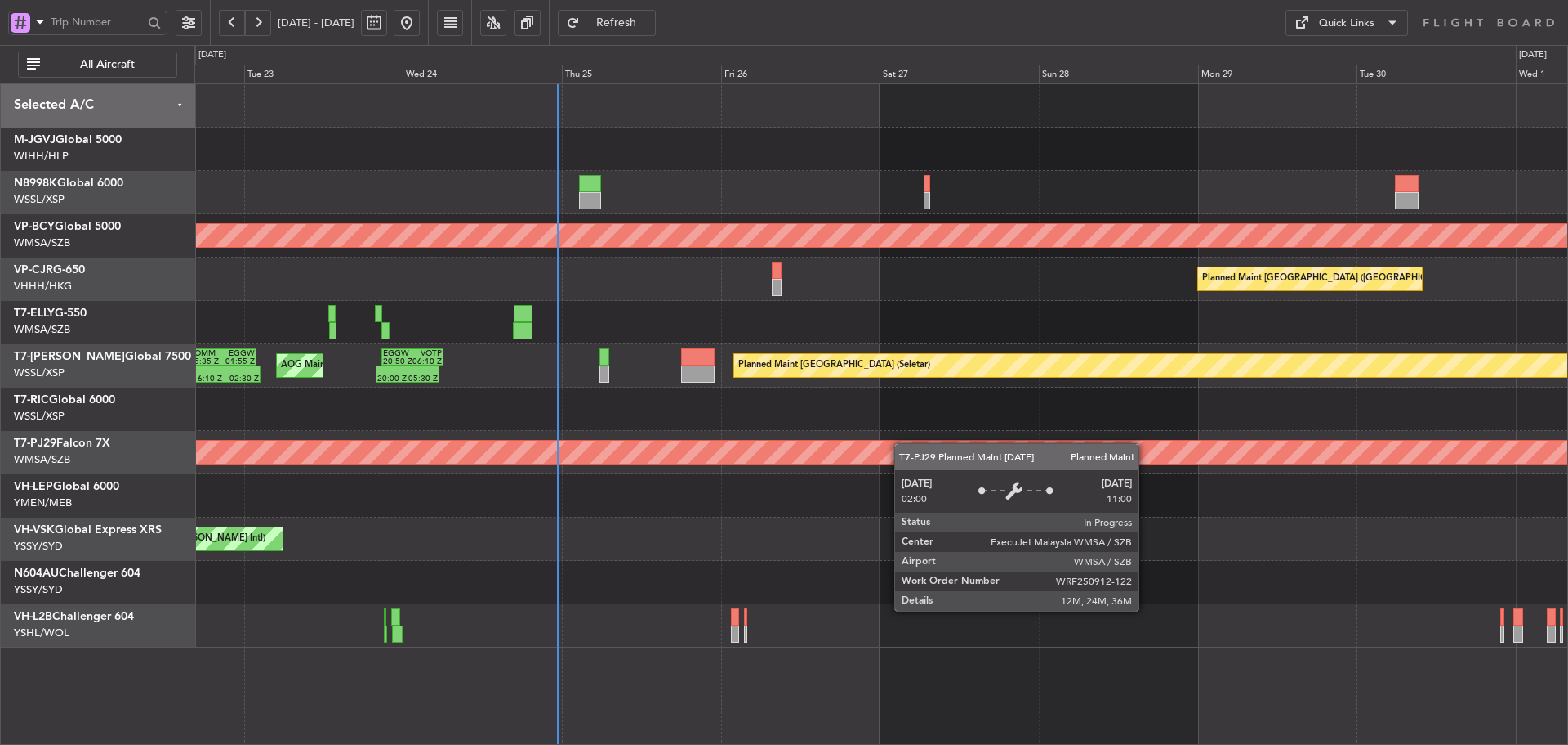
click at [1158, 461] on div "Unplanned Maint [GEOGRAPHIC_DATA] (Sultan [PERSON_NAME] [PERSON_NAME] - Subang)…" at bounding box center [880, 365] width 1373 height 563
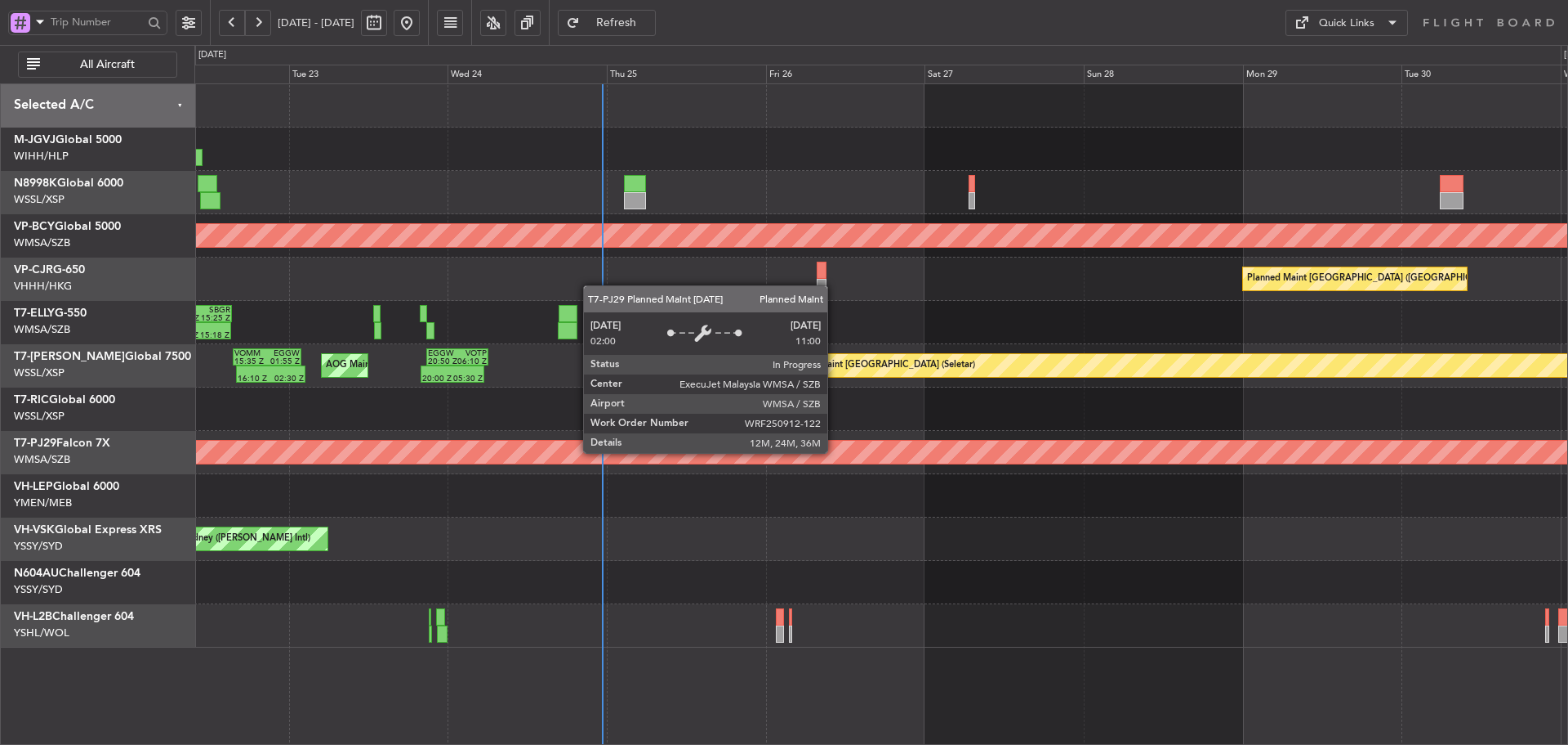
click at [1115, 491] on div "Unplanned Maint [GEOGRAPHIC_DATA] (Sultan [PERSON_NAME] [PERSON_NAME] - Subang)…" at bounding box center [880, 365] width 1373 height 563
